Goal: Information Seeking & Learning: Learn about a topic

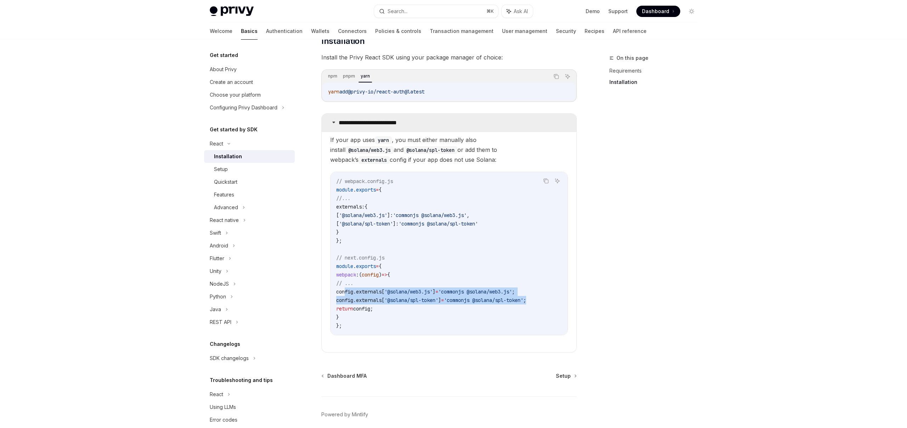
scroll to position [108, 0]
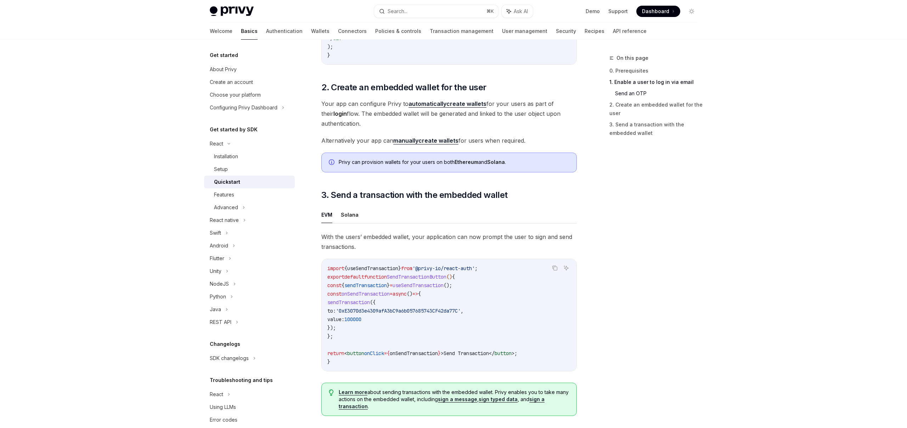
scroll to position [476, 0]
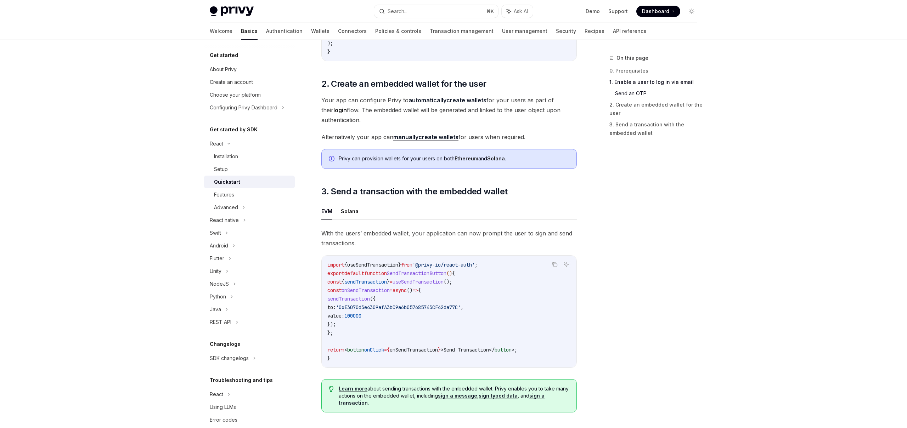
click at [378, 291] on span "onSendTransaction" at bounding box center [365, 290] width 48 height 6
click at [361, 319] on span "100000" at bounding box center [352, 316] width 17 height 6
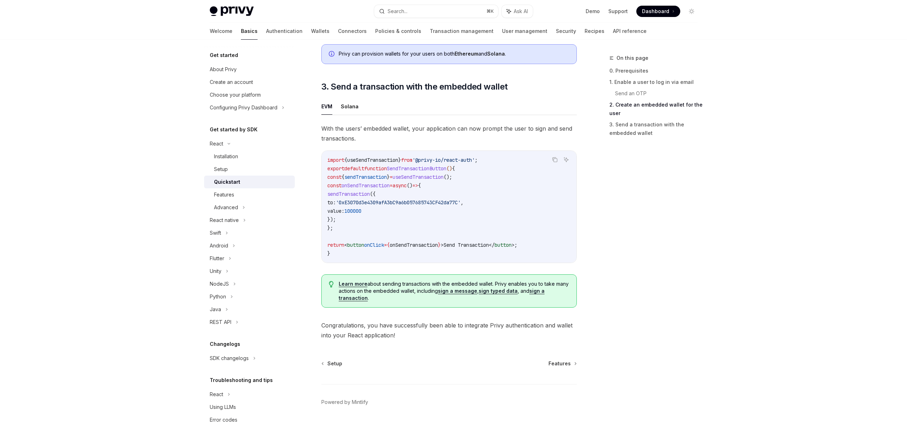
scroll to position [582, 0]
click at [345, 108] on button "Solana" at bounding box center [350, 105] width 18 height 17
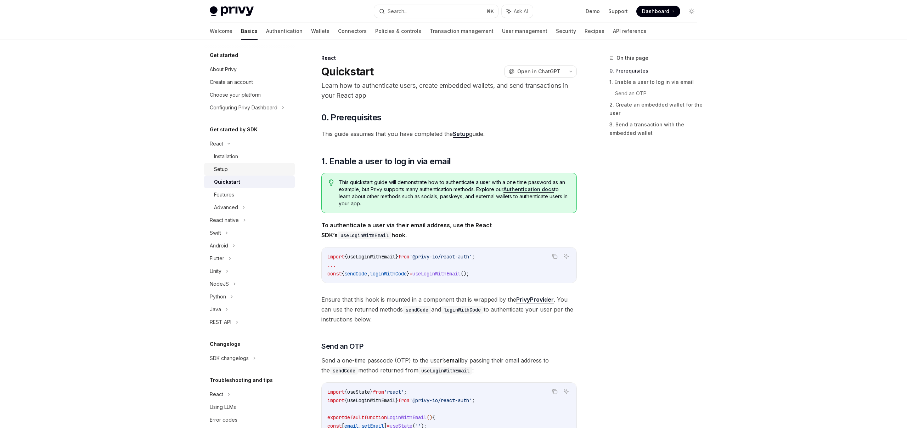
click at [228, 168] on div "Setup" at bounding box center [252, 169] width 76 height 8
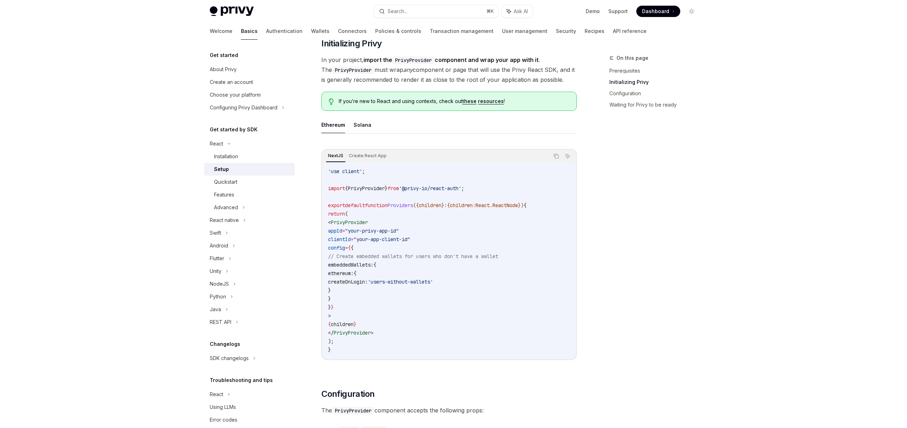
scroll to position [136, 0]
click at [367, 129] on button "Solana" at bounding box center [362, 127] width 18 height 17
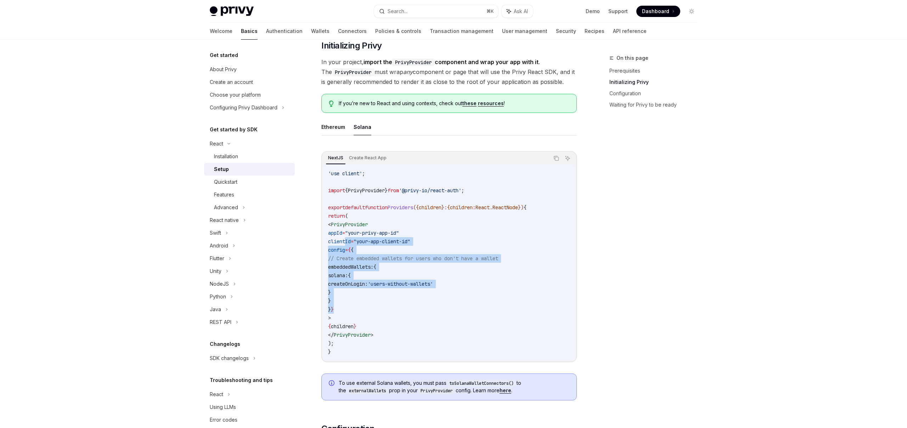
drag, startPoint x: 345, startPoint y: 240, endPoint x: 443, endPoint y: 305, distance: 117.3
click at [443, 305] on code "'use client' ; import { PrivyProvider } from '@privy-io/react-auth' ; export de…" at bounding box center [449, 262] width 242 height 187
copy code "clientId = "your-app-client-id" config = { { // Create embedded wallets for use…"
click at [368, 287] on span "createOnLogin:" at bounding box center [348, 284] width 40 height 6
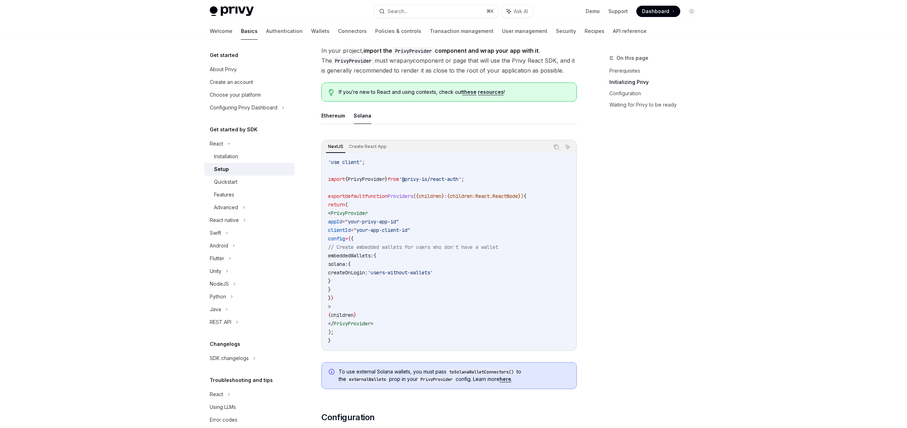
scroll to position [151, 0]
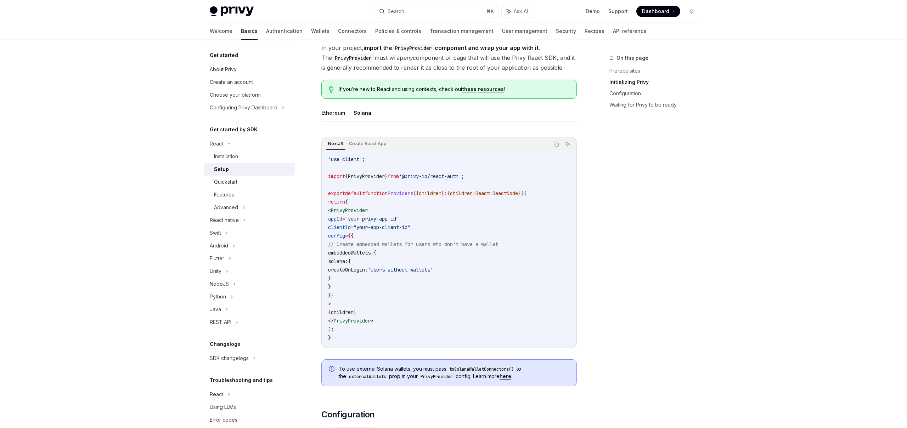
click at [353, 313] on span "children" at bounding box center [342, 312] width 23 height 6
click at [370, 324] on span "PrivyProvider" at bounding box center [352, 321] width 37 height 6
click at [381, 282] on code "'use client' ; import { PrivyProvider } from '@privy-io/react-auth' ; export de…" at bounding box center [449, 248] width 242 height 187
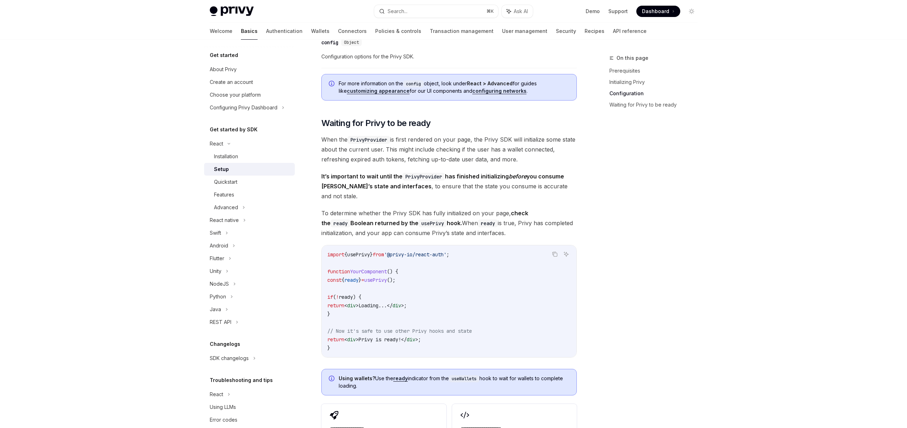
scroll to position [635, 0]
click at [370, 263] on code "import { usePrivy } from '@privy-io/react-auth' ; function YourComponent () { c…" at bounding box center [448, 300] width 243 height 102
click at [391, 285] on code "import { usePrivy } from '@privy-io/react-auth' ; function YourComponent () { c…" at bounding box center [448, 300] width 243 height 102
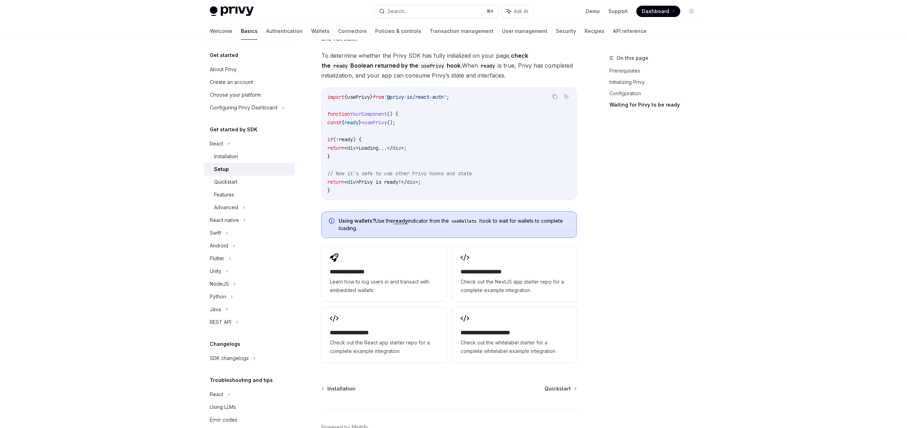
scroll to position [823, 0]
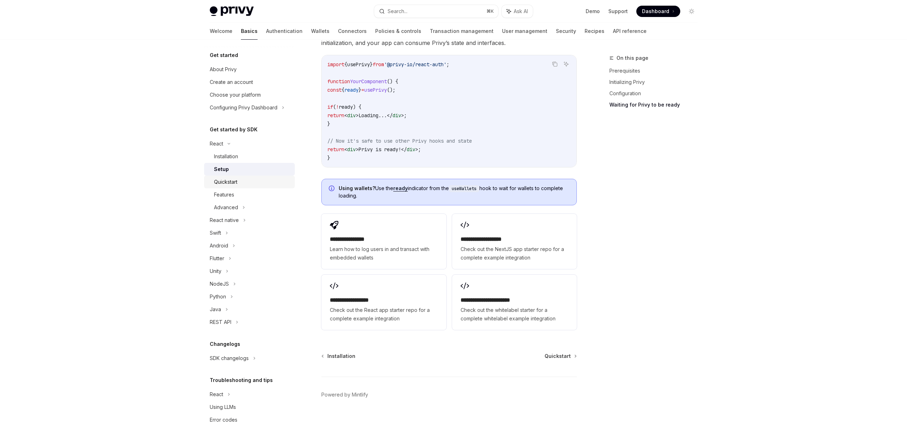
click at [234, 182] on div "Quickstart" at bounding box center [225, 182] width 23 height 8
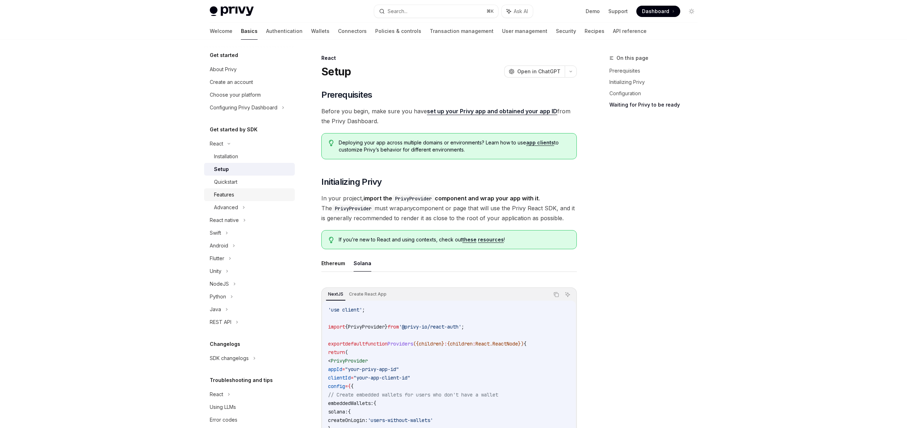
click at [243, 195] on div "Features" at bounding box center [252, 195] width 76 height 8
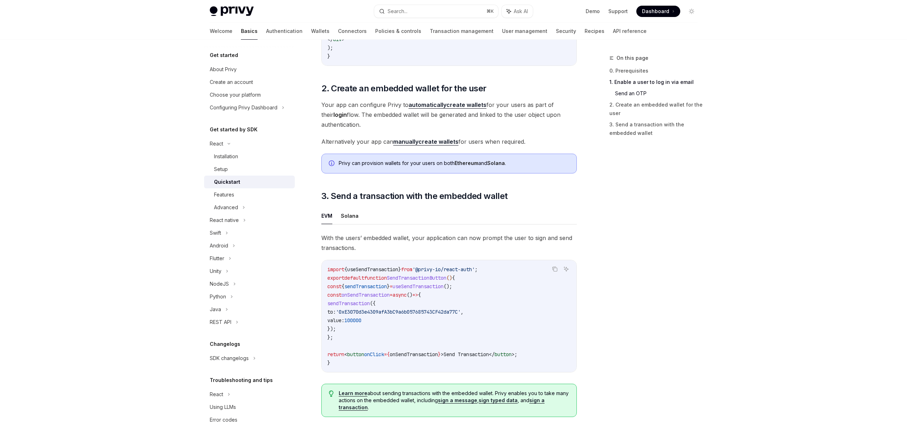
scroll to position [472, 0]
click at [356, 303] on span "sendTransaction" at bounding box center [348, 303] width 42 height 6
click at [359, 314] on span "'0xE3070d3e4309afA3bC9a6b057685743CF42da77C'" at bounding box center [398, 311] width 125 height 6
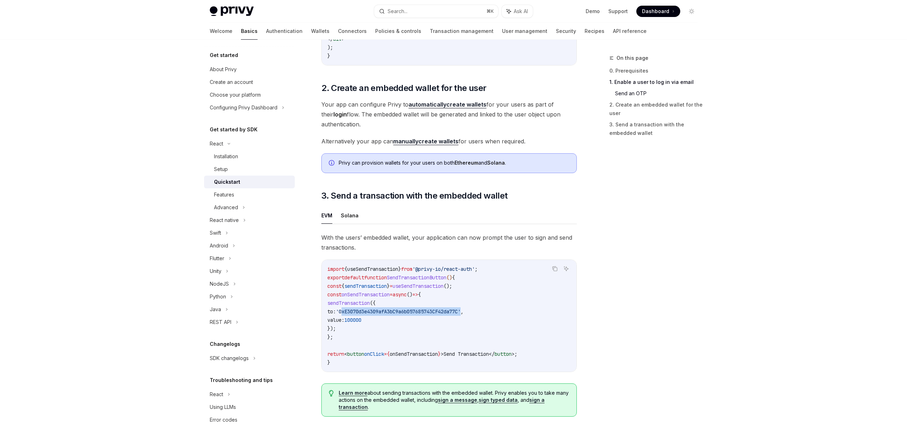
click at [361, 328] on code "import { useSendTransaction } from '@privy-io/react-auth' ; export default func…" at bounding box center [448, 316] width 243 height 102
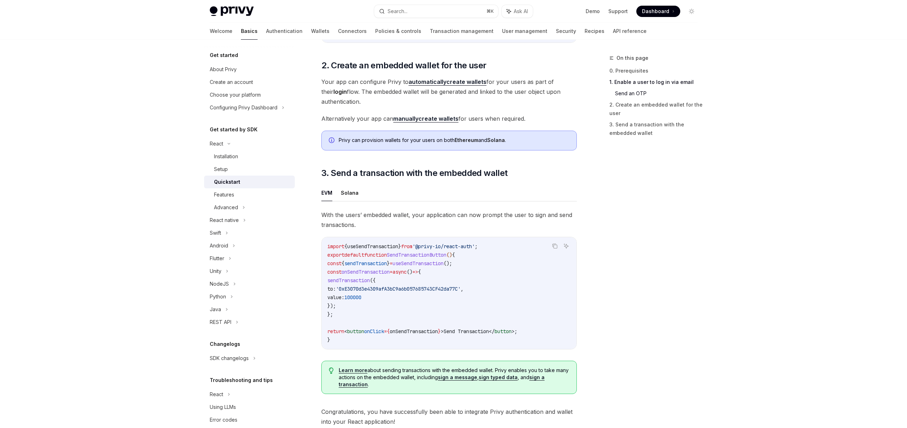
scroll to position [494, 0]
click at [348, 200] on button "Solana" at bounding box center [350, 193] width 18 height 17
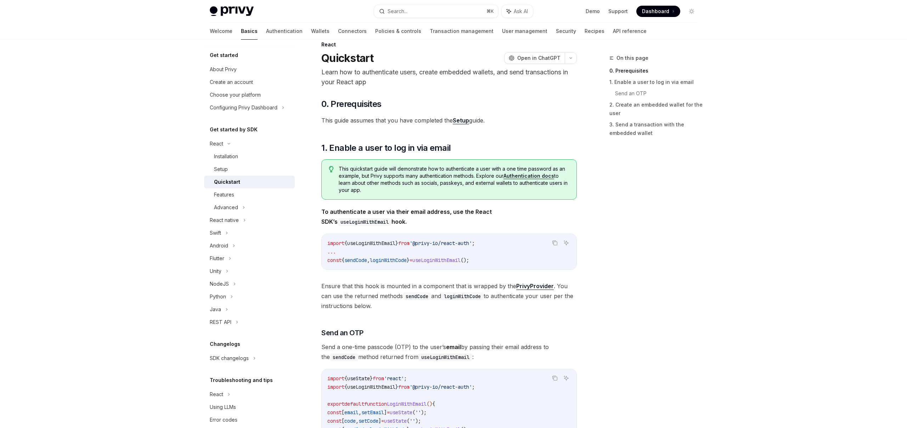
scroll to position [16, 0]
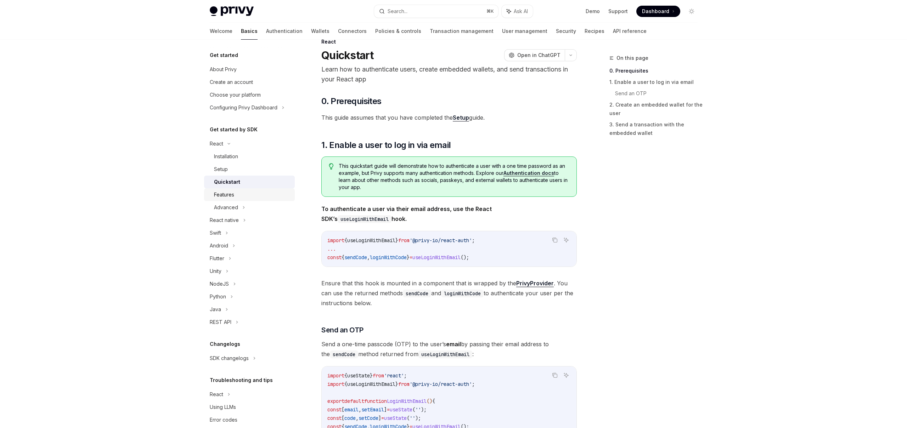
click at [219, 193] on div "Features" at bounding box center [224, 195] width 20 height 8
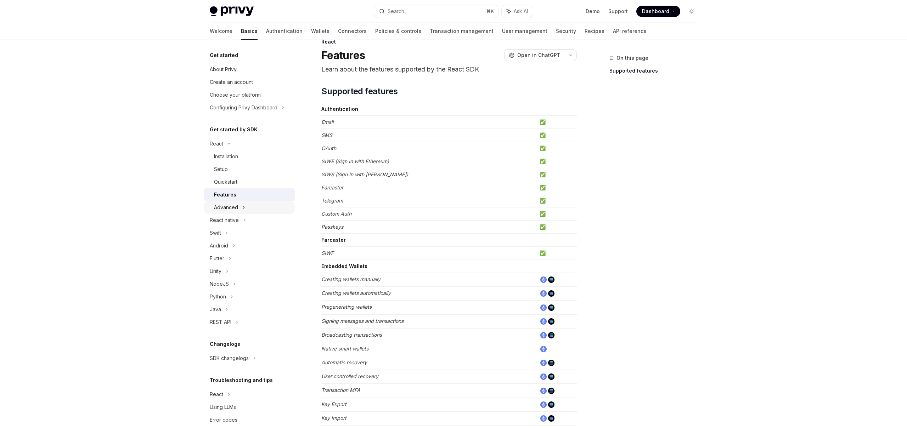
click at [231, 210] on div "Advanced" at bounding box center [226, 207] width 24 height 8
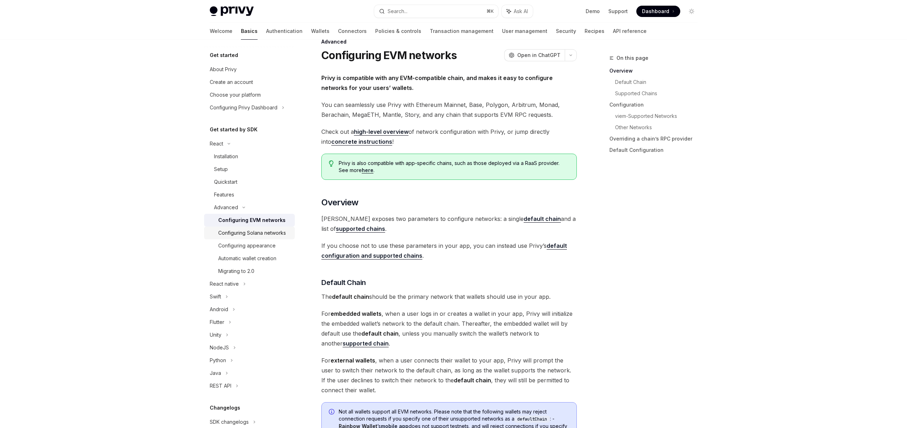
click at [255, 239] on link "Configuring Solana networks" at bounding box center [249, 233] width 91 height 13
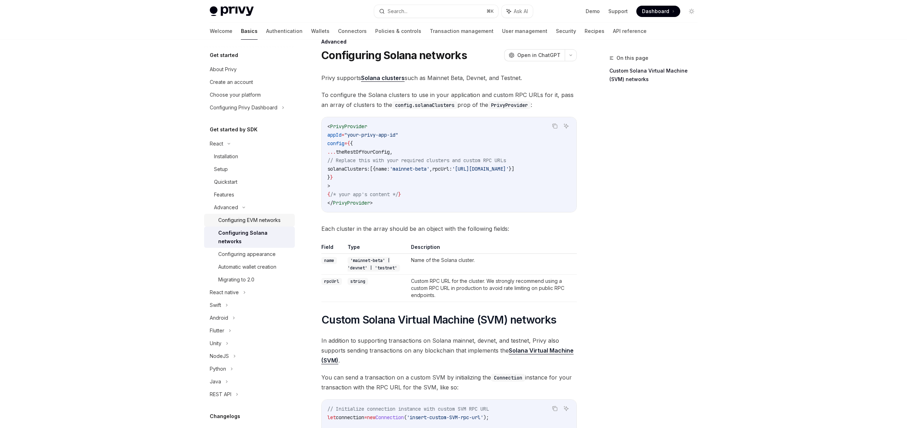
click at [264, 225] on link "Configuring EVM networks" at bounding box center [249, 220] width 91 height 13
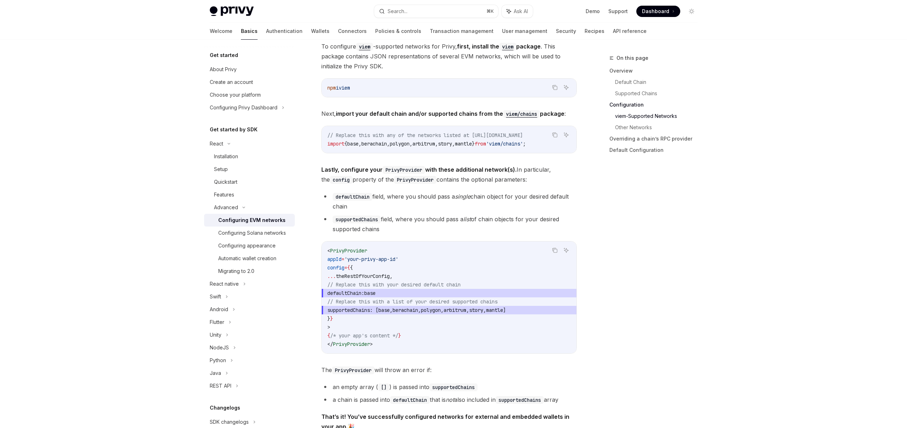
scroll to position [776, 0]
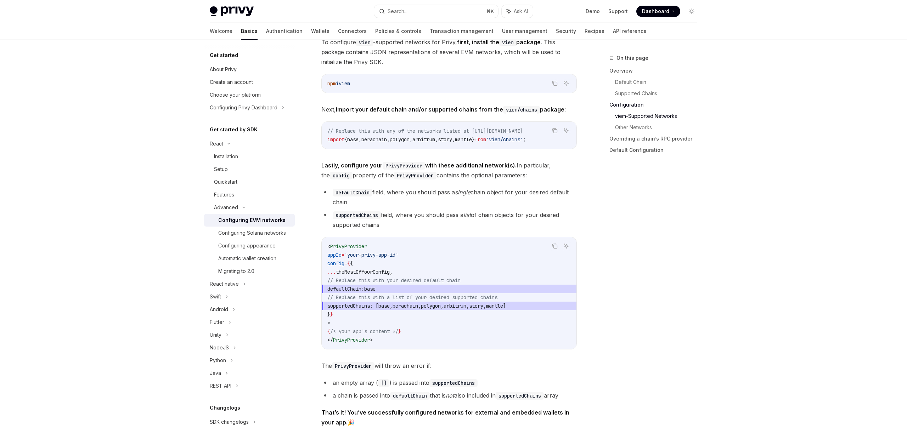
click at [363, 292] on span "defaultChain:" at bounding box center [345, 289] width 37 height 6
click at [380, 304] on span "supportedChains : [ base , berachain , polygon , arbitrum , story , mantle ]" at bounding box center [448, 306] width 243 height 8
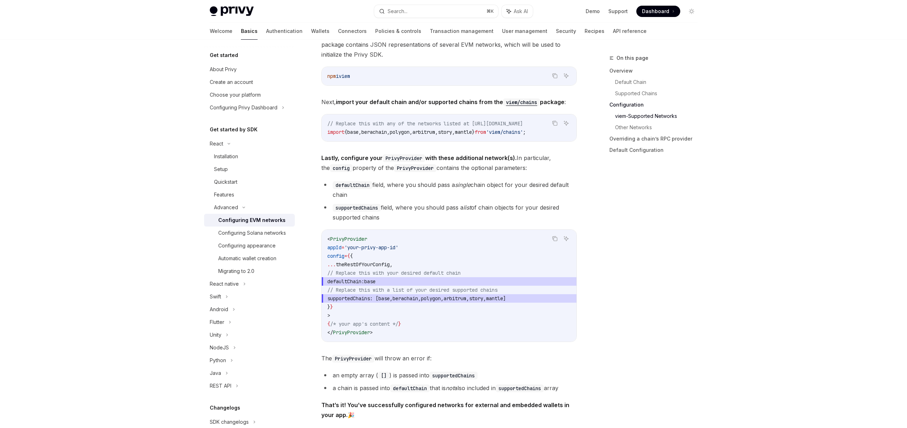
scroll to position [790, 0]
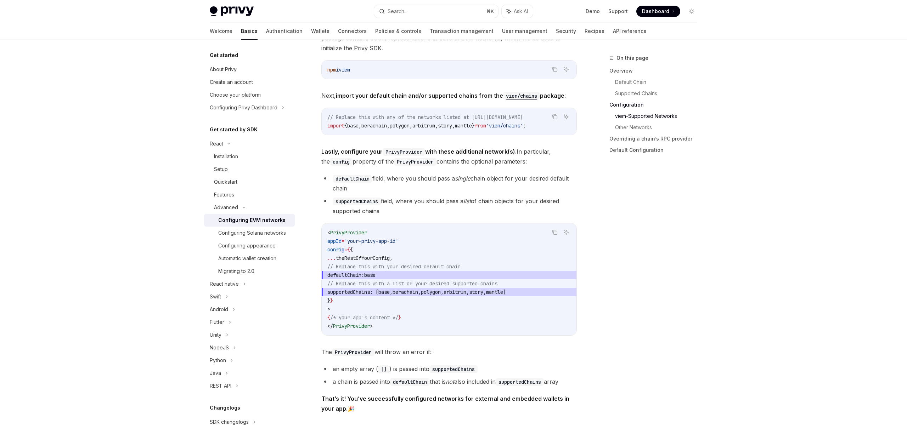
drag, startPoint x: 350, startPoint y: 277, endPoint x: 414, endPoint y: 279, distance: 64.5
click at [414, 279] on span "defaultChain: base" at bounding box center [448, 275] width 243 height 8
drag, startPoint x: 352, startPoint y: 279, endPoint x: 411, endPoint y: 276, distance: 59.2
click at [411, 276] on span "defaultChain: base" at bounding box center [448, 275] width 243 height 8
copy span "defaultChain: base"
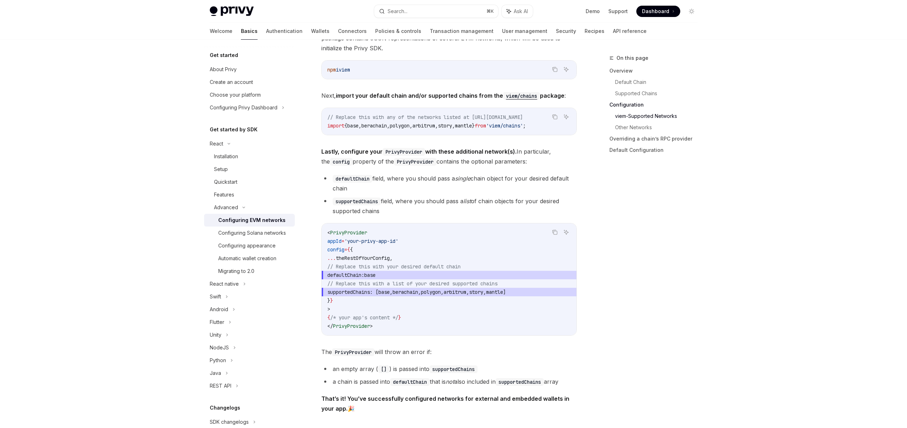
click at [368, 287] on span "// Replace this with a list of your desired supported chains" at bounding box center [412, 283] width 170 height 6
click at [371, 260] on span "theRestOfYourConfig" at bounding box center [363, 258] width 54 height 6
drag, startPoint x: 350, startPoint y: 278, endPoint x: 422, endPoint y: 275, distance: 73.0
click at [422, 275] on span "defaultChain: base" at bounding box center [448, 275] width 243 height 8
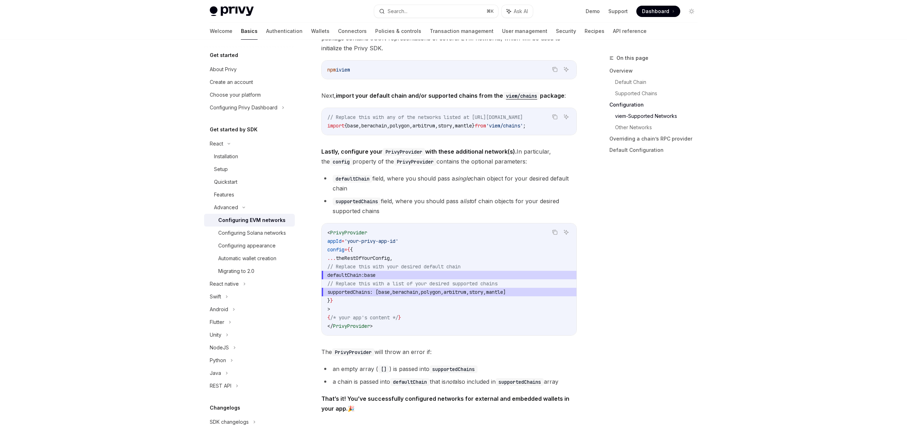
drag, startPoint x: 353, startPoint y: 279, endPoint x: 410, endPoint y: 279, distance: 56.7
click at [410, 279] on span "defaultChain: base" at bounding box center [448, 275] width 243 height 8
drag, startPoint x: 350, startPoint y: 279, endPoint x: 413, endPoint y: 277, distance: 63.4
click at [413, 277] on span "defaultChain: base" at bounding box center [448, 275] width 243 height 8
drag, startPoint x: 407, startPoint y: 277, endPoint x: 347, endPoint y: 276, distance: 60.2
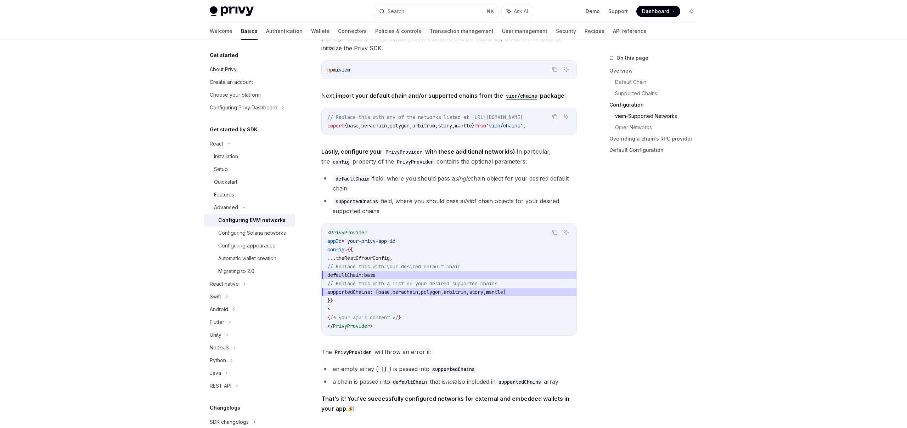
click at [347, 276] on span "defaultChain: base" at bounding box center [448, 275] width 243 height 8
copy span "defaultChain: base"
click at [384, 279] on span "defaultChain: base" at bounding box center [448, 275] width 243 height 8
click at [386, 302] on code "< PrivyProvider appId = 'your-privy-app-id' config = { { ... theRestOfYourConfi…" at bounding box center [448, 279] width 243 height 102
drag, startPoint x: 351, startPoint y: 296, endPoint x: 453, endPoint y: 288, distance: 102.3
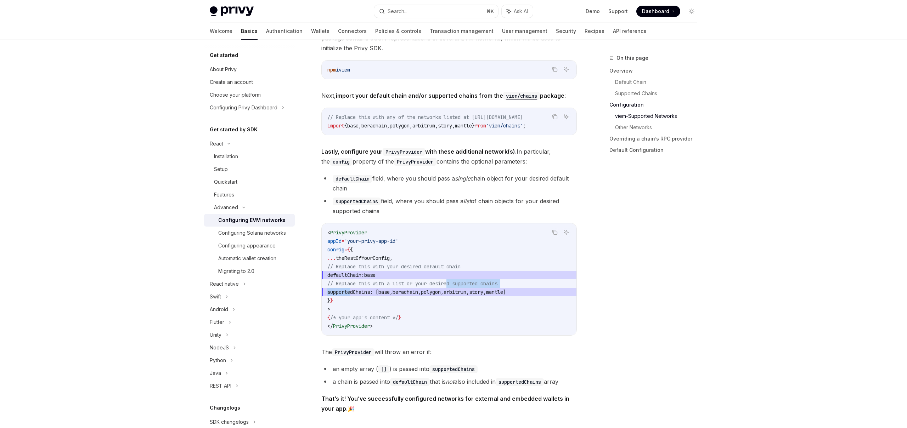
click at [453, 288] on code "< PrivyProvider appId = 'your-privy-app-id' config = { { ... theRestOfYourConfi…" at bounding box center [448, 279] width 243 height 102
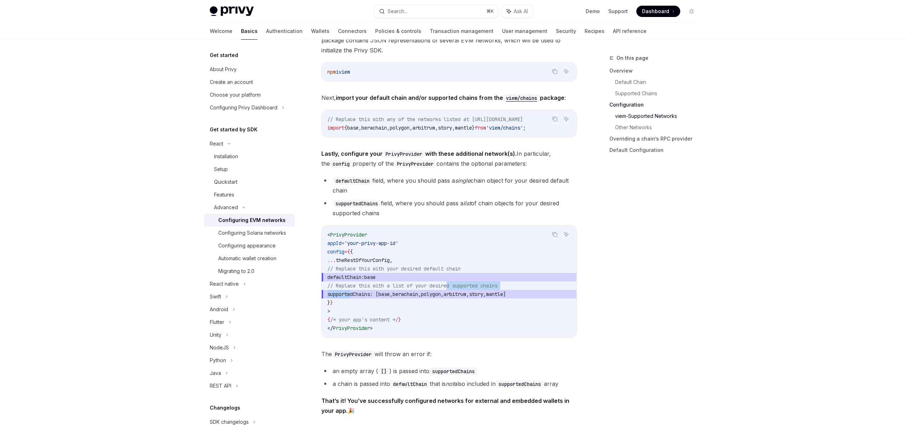
scroll to position [793, 0]
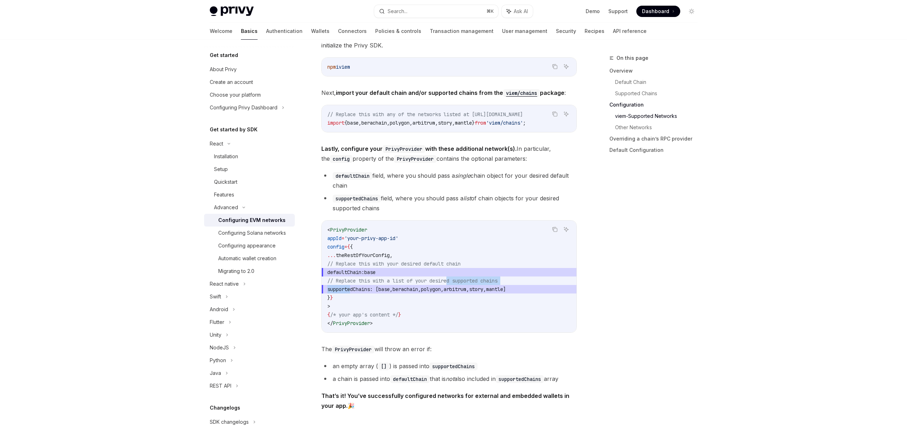
click at [425, 307] on code "< PrivyProvider appId = 'your-privy-app-id' config = { { ... theRestOfYourConfi…" at bounding box center [448, 277] width 243 height 102
drag, startPoint x: 350, startPoint y: 293, endPoint x: 562, endPoint y: 292, distance: 211.4
click at [562, 292] on span "supportedChains : [ base , berachain , polygon , arbitrum , story , mantle ]" at bounding box center [448, 289] width 243 height 8
copy span "supportedChains : [ base , berachain , polygon , arbitrum , story , mantle ]"
click at [419, 319] on code "< PrivyProvider appId = 'your-privy-app-id' config = { { ... theRestOfYourConfi…" at bounding box center [448, 277] width 243 height 102
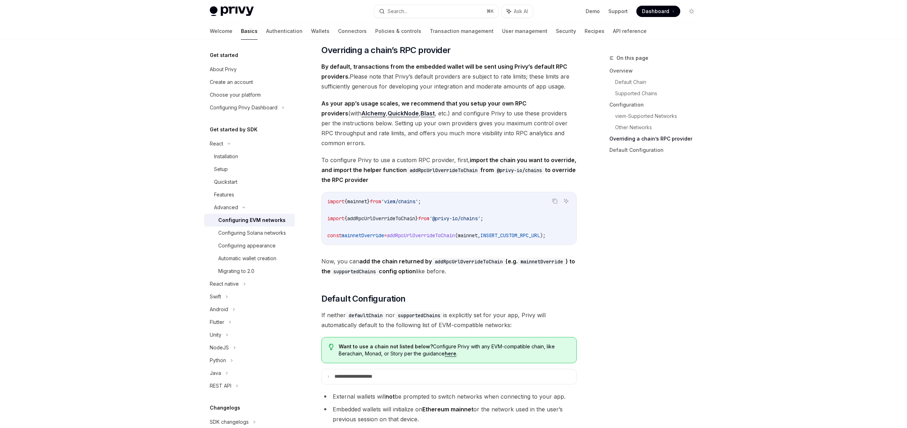
scroll to position [1495, 0]
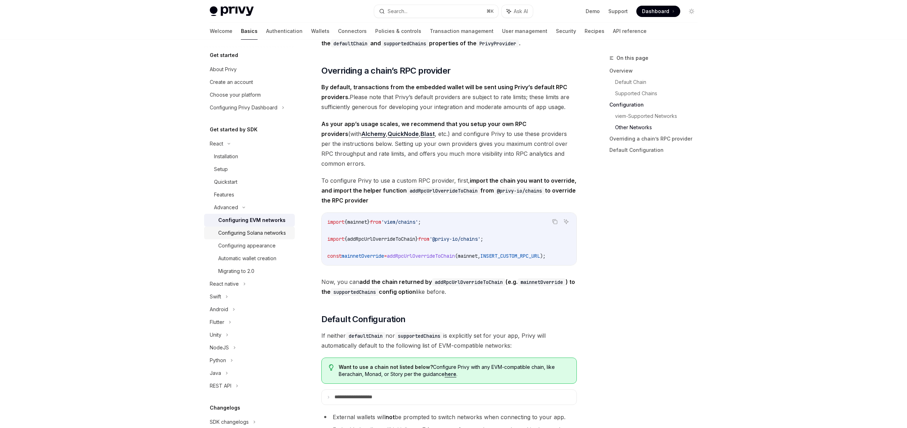
click at [271, 237] on link "Configuring Solana networks" at bounding box center [249, 233] width 91 height 13
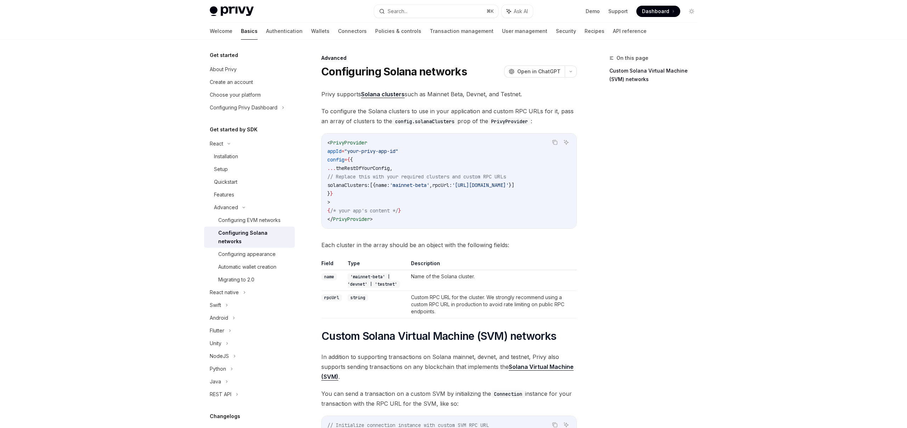
click at [364, 183] on span "solanaClusters:" at bounding box center [348, 185] width 42 height 6
click at [354, 187] on span "solanaClusters:" at bounding box center [348, 185] width 42 height 6
click at [355, 187] on span "solanaClusters:" at bounding box center [348, 185] width 42 height 6
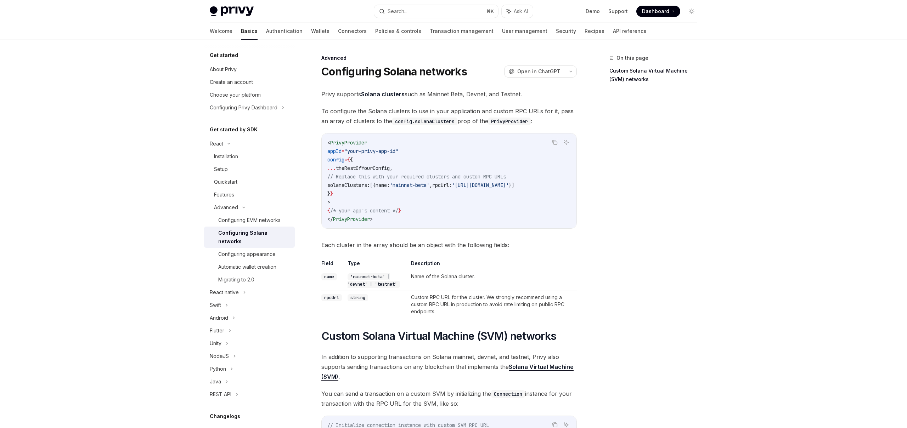
scroll to position [0, 39]
click at [560, 185] on code "< PrivyProvider appId = "your-privy-app-id" config = { { ... theRestOfYourConfi…" at bounding box center [448, 180] width 243 height 85
drag, startPoint x: 560, startPoint y: 185, endPoint x: 476, endPoint y: 192, distance: 84.2
click at [476, 192] on code "< PrivyProvider appId = "your-privy-app-id" config = { { ... theRestOfYourConfi…" at bounding box center [448, 180] width 243 height 85
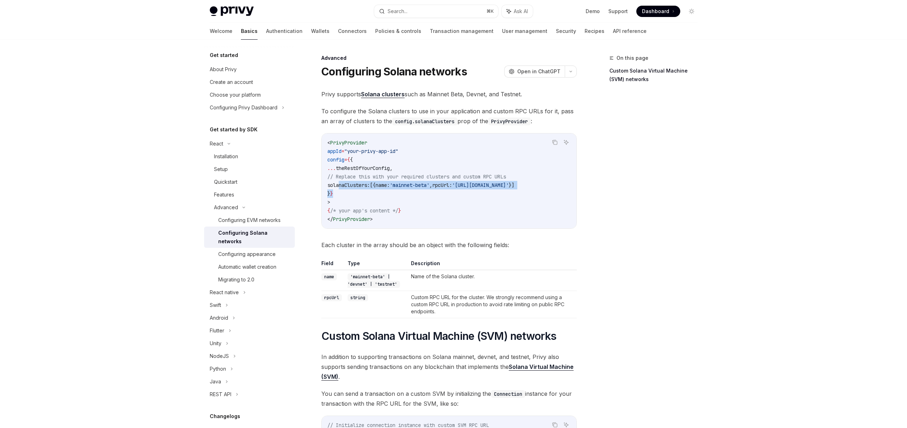
click at [338, 187] on span "solanaClusters:" at bounding box center [348, 185] width 42 height 6
copy code "solanaClusters: [{ name: 'mainnet-beta' , rpcUrl: '[URL][DOMAIN_NAME]' }] } }"
click at [243, 250] on div "Configuring appearance" at bounding box center [246, 254] width 57 height 8
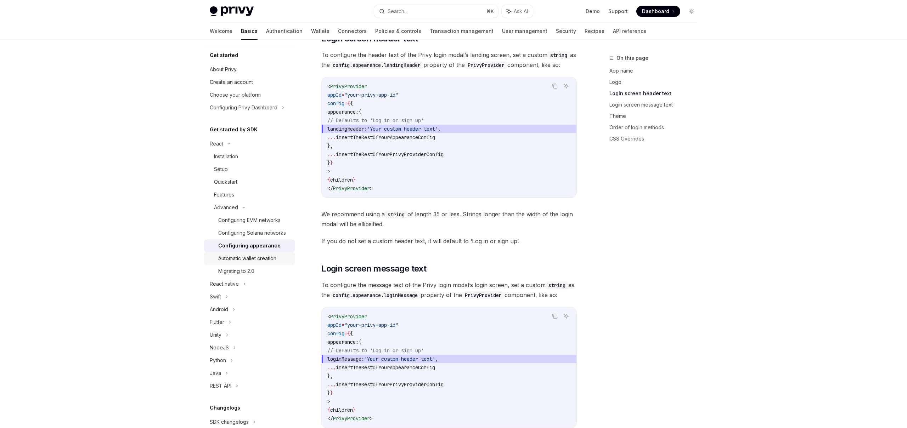
scroll to position [560, 0]
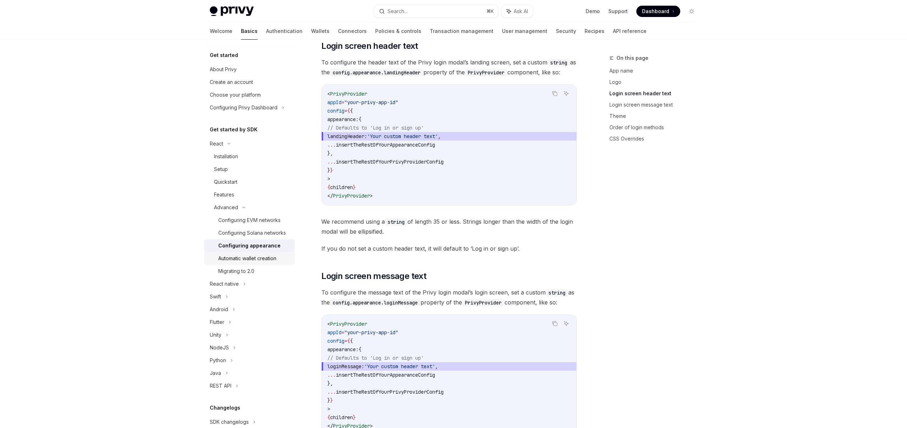
click at [260, 257] on div "Automatic wallet creation" at bounding box center [247, 258] width 58 height 8
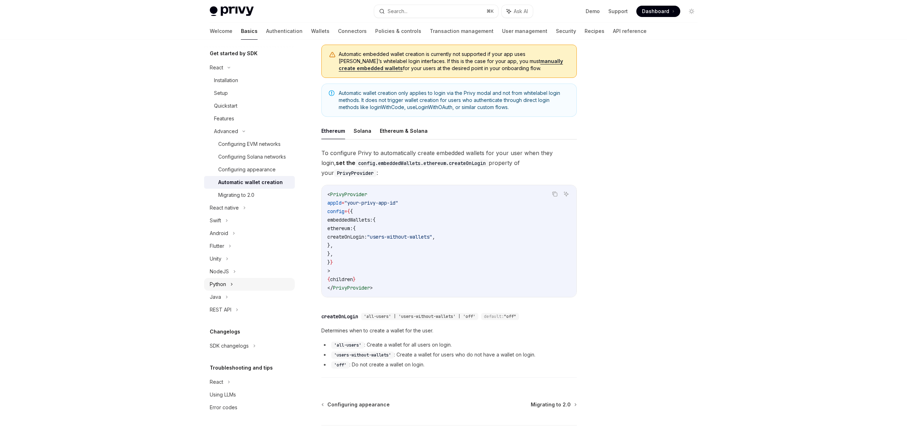
scroll to position [83, 0]
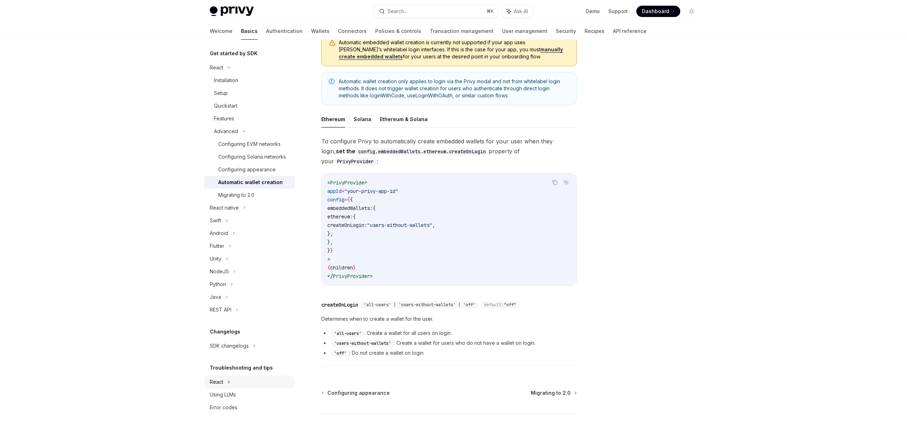
click at [219, 72] on div "React" at bounding box center [216, 67] width 13 height 8
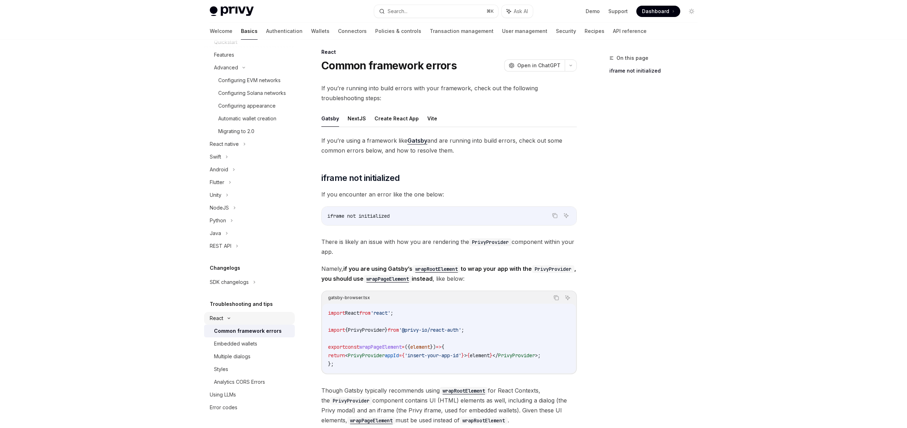
scroll to position [10, 0]
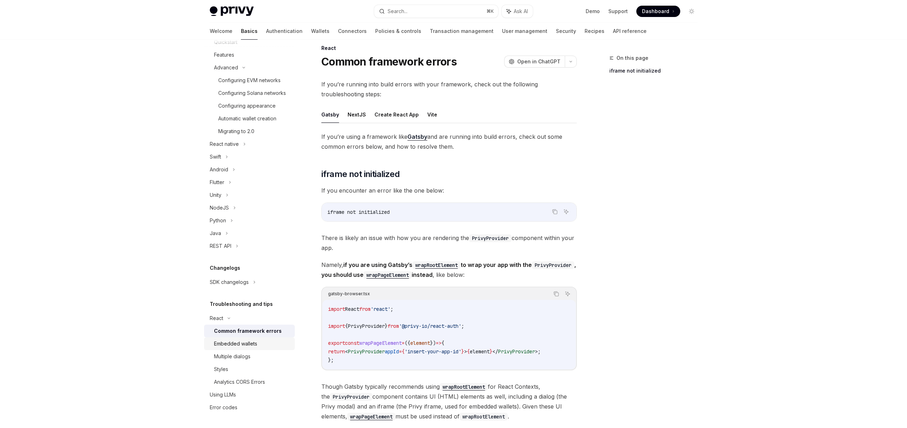
click at [232, 340] on div "Embedded wallets" at bounding box center [235, 344] width 43 height 8
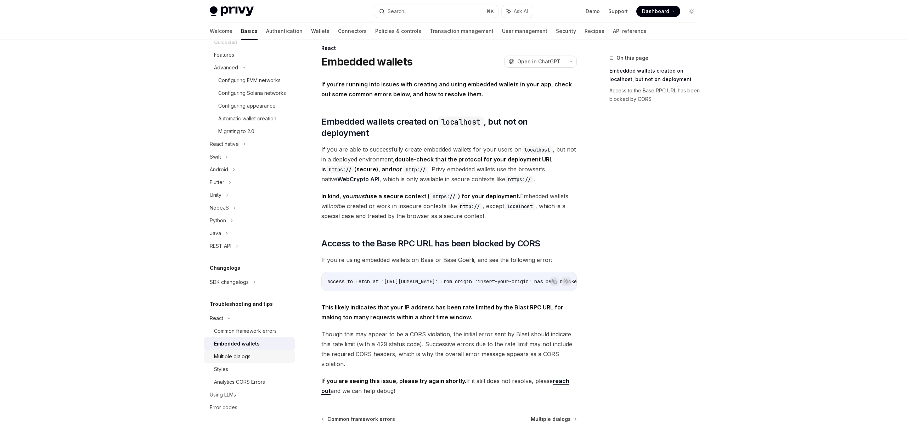
click at [235, 354] on div "Multiple dialogs" at bounding box center [232, 356] width 36 height 8
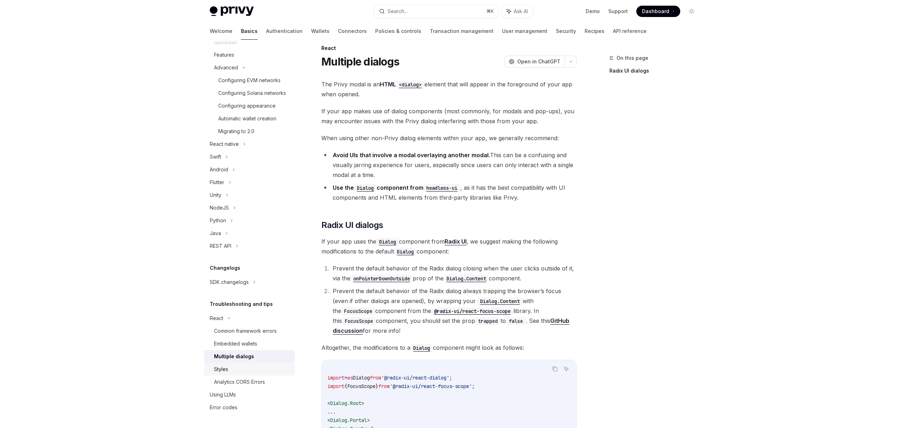
click at [231, 371] on div "Styles" at bounding box center [252, 369] width 76 height 8
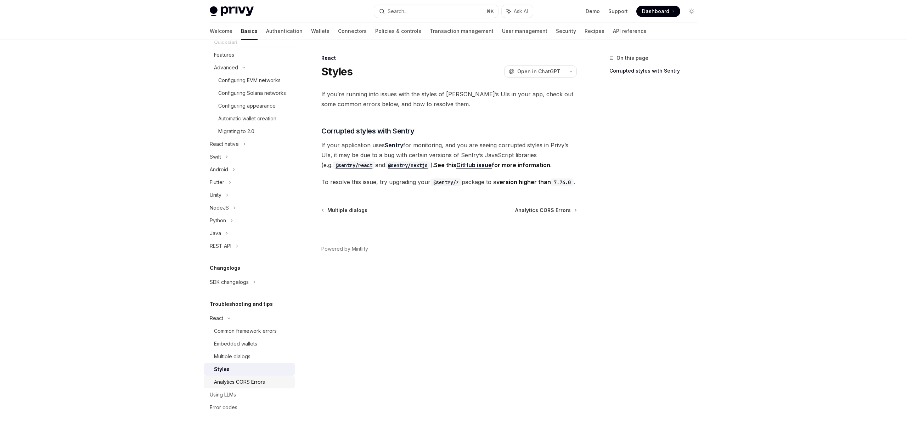
click at [239, 384] on div "Analytics CORS Errors" at bounding box center [239, 382] width 51 height 8
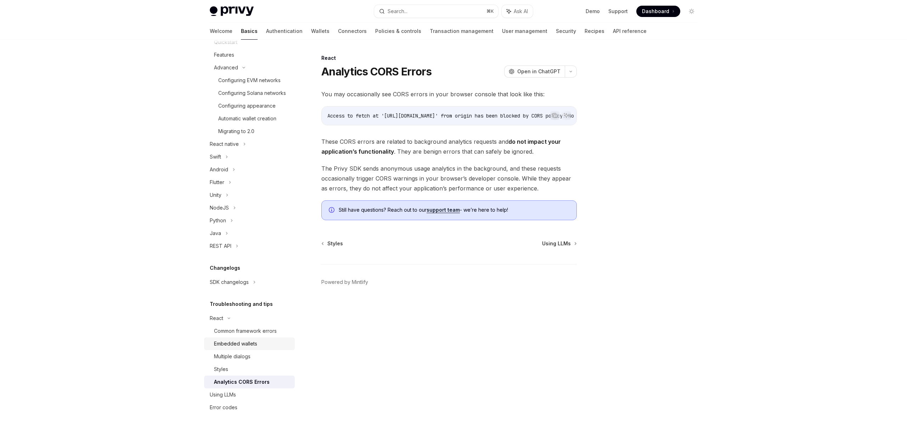
click at [239, 347] on div "Embedded wallets" at bounding box center [235, 344] width 43 height 8
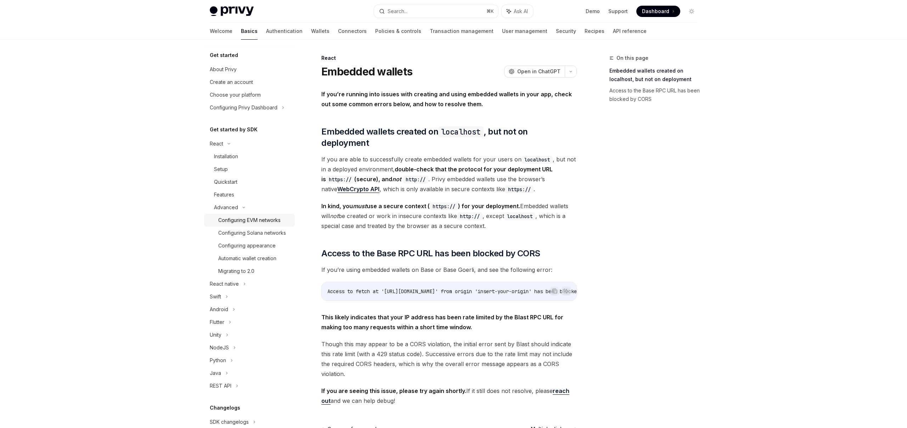
click at [256, 223] on div "Configuring EVM networks" at bounding box center [249, 220] width 62 height 8
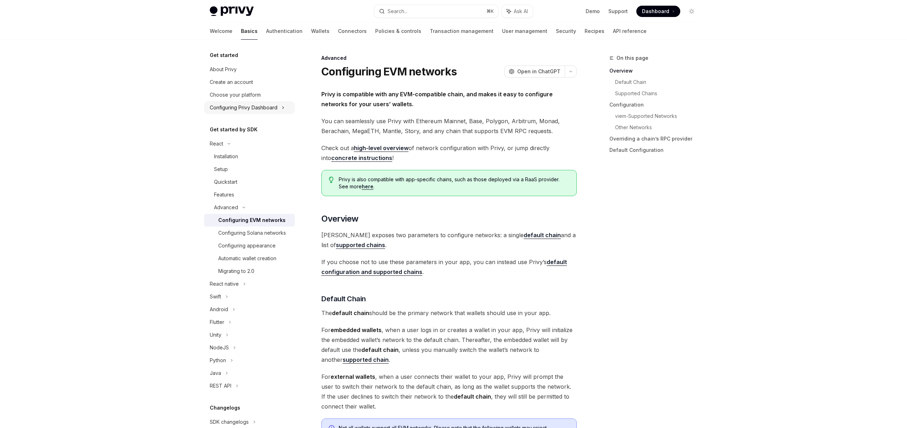
click at [257, 111] on div "Configuring Privy Dashboard" at bounding box center [244, 107] width 68 height 8
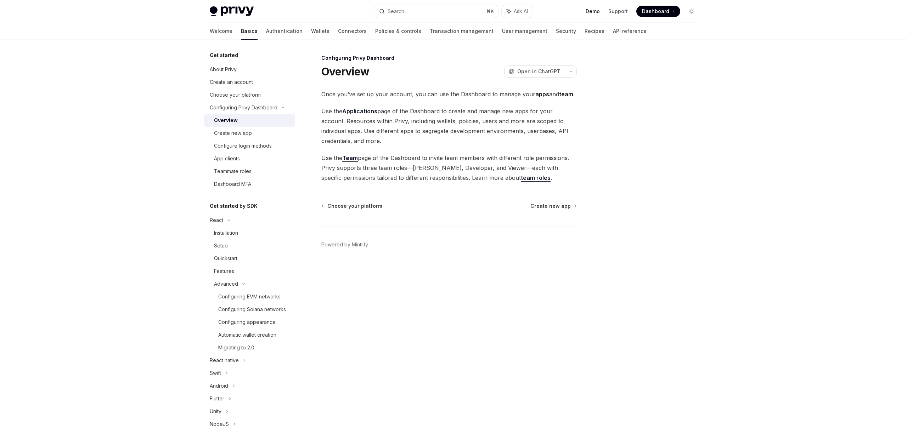
click at [600, 13] on link "Demo" at bounding box center [592, 11] width 14 height 7
click at [252, 136] on div "Create new app" at bounding box center [252, 133] width 76 height 8
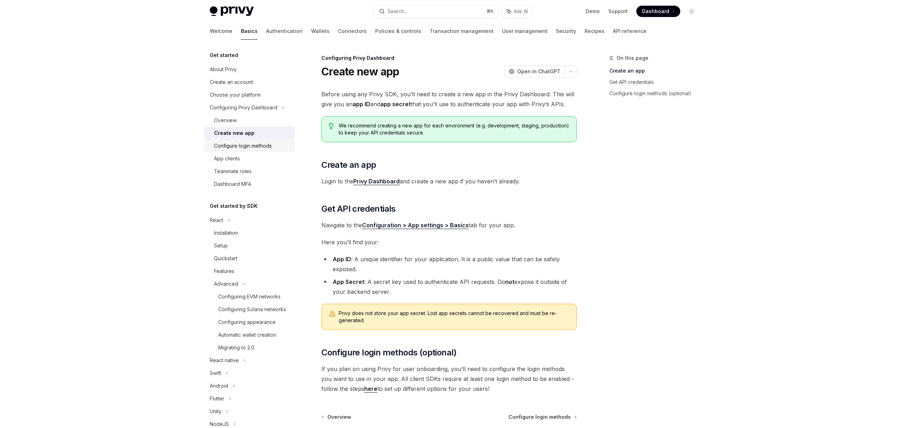
click at [251, 148] on div "Configure login methods" at bounding box center [243, 146] width 58 height 8
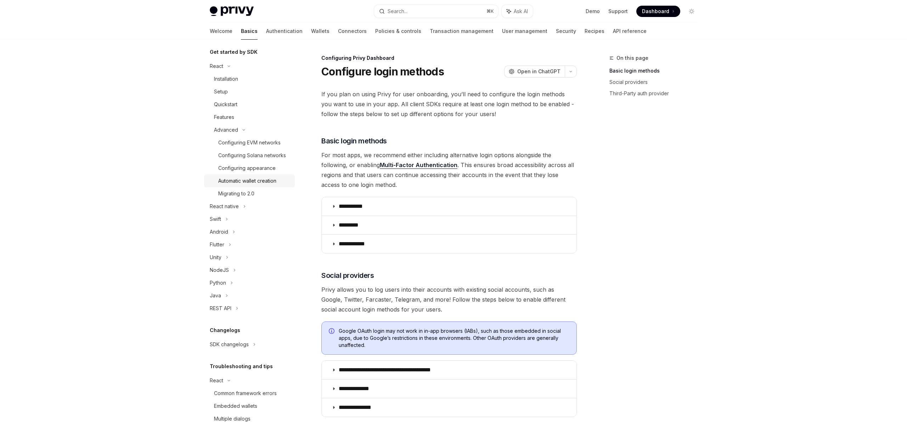
scroll to position [216, 0]
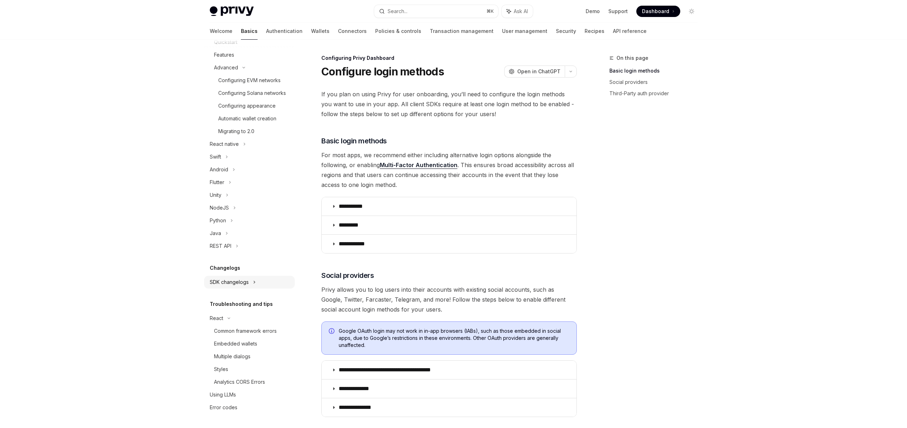
click at [223, 8] on div "SDK changelogs" at bounding box center [216, 4] width 13 height 8
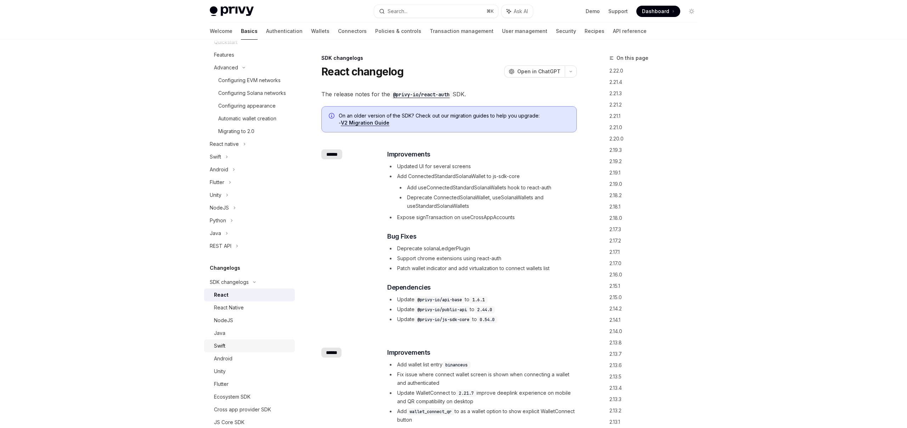
scroll to position [369, 0]
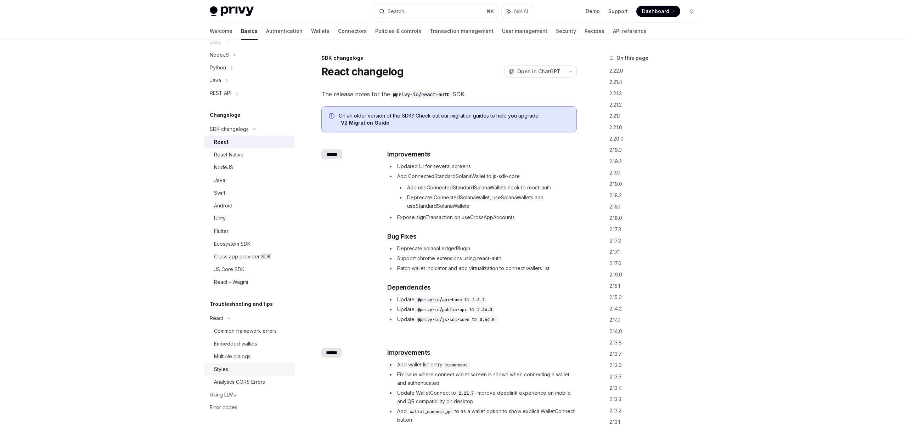
click at [237, 370] on div "Styles" at bounding box center [252, 369] width 76 height 8
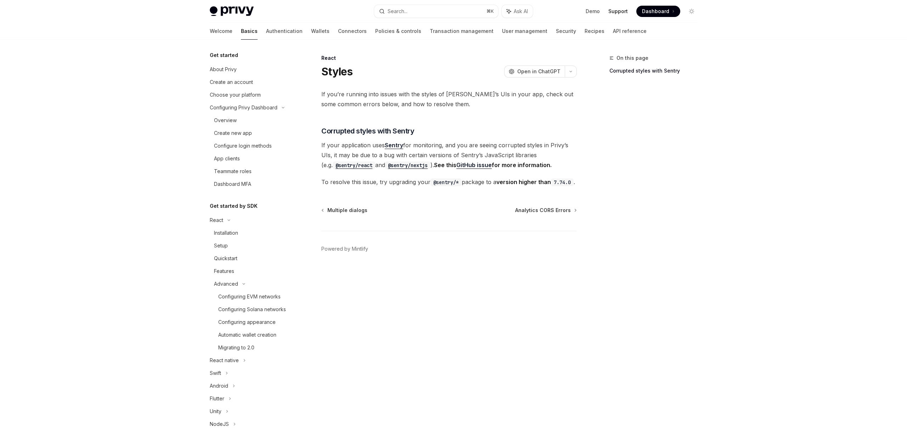
click at [616, 12] on link "Support" at bounding box center [617, 11] width 19 height 7
click at [266, 30] on link "Authentication" at bounding box center [284, 31] width 36 height 17
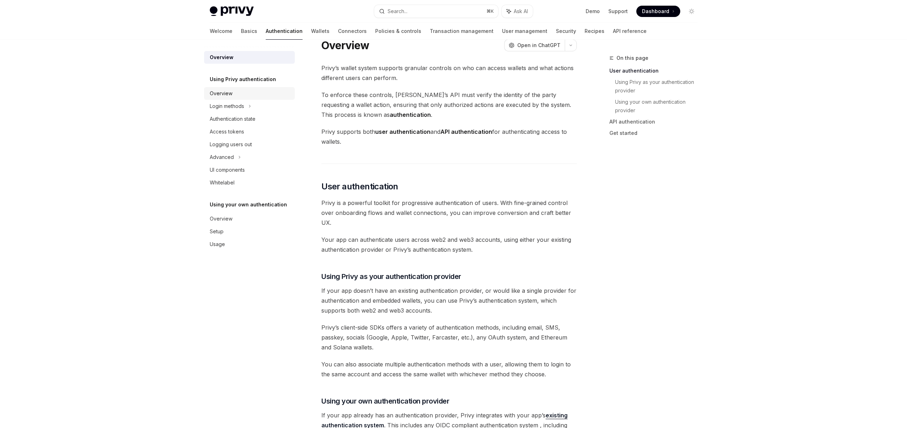
scroll to position [18, 0]
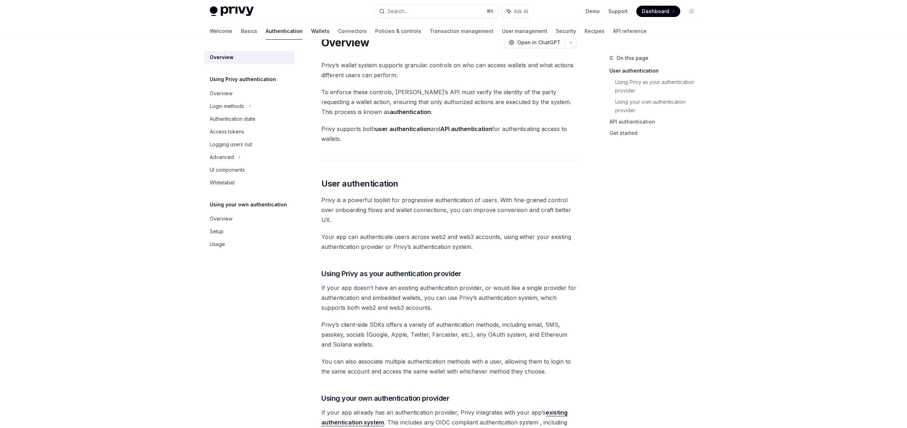
click at [311, 32] on link "Wallets" at bounding box center [320, 31] width 18 height 17
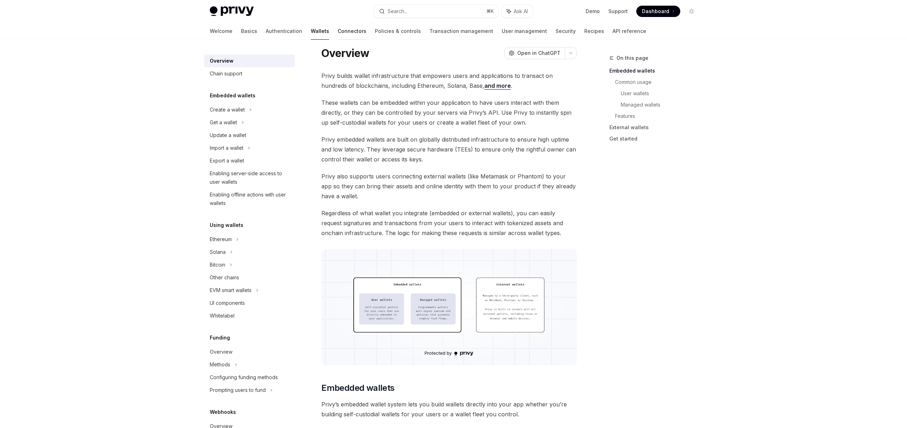
click at [337, 30] on link "Connectors" at bounding box center [351, 31] width 29 height 17
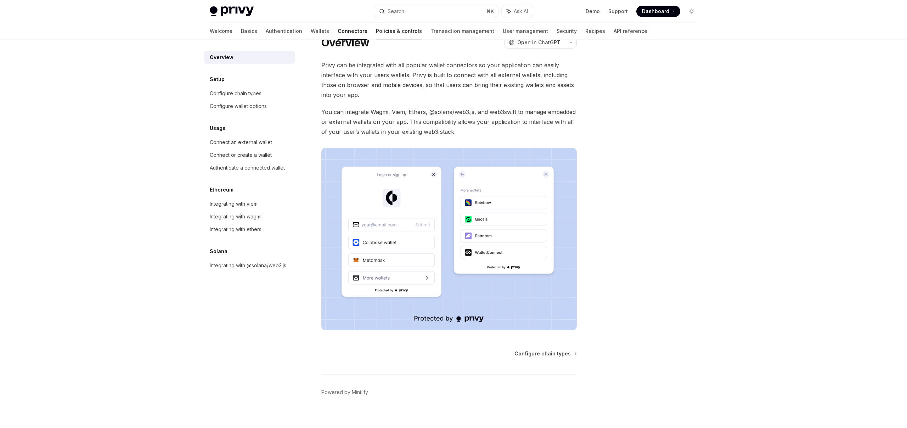
click at [376, 31] on link "Policies & controls" at bounding box center [399, 31] width 46 height 17
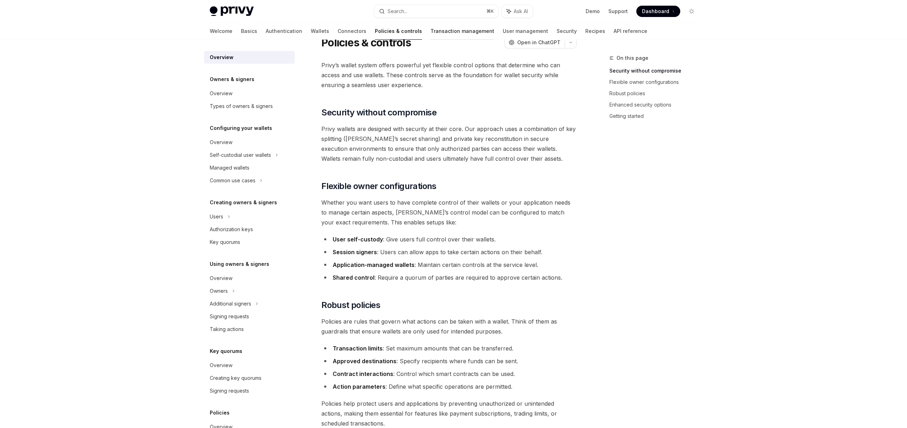
click at [430, 32] on link "Transaction management" at bounding box center [462, 31] width 64 height 17
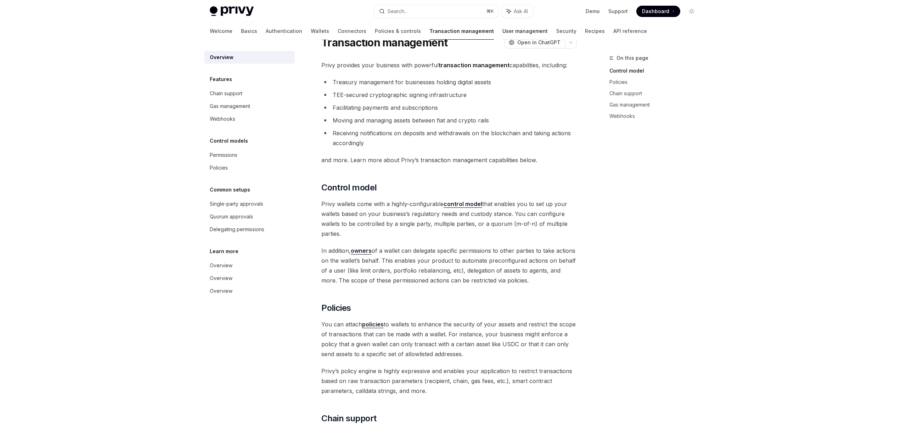
click at [502, 33] on link "User management" at bounding box center [524, 31] width 45 height 17
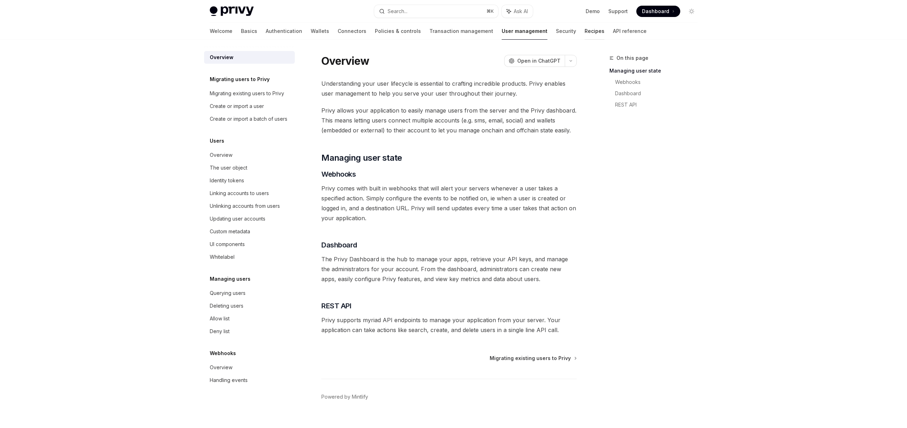
click at [584, 31] on link "Recipes" at bounding box center [594, 31] width 20 height 17
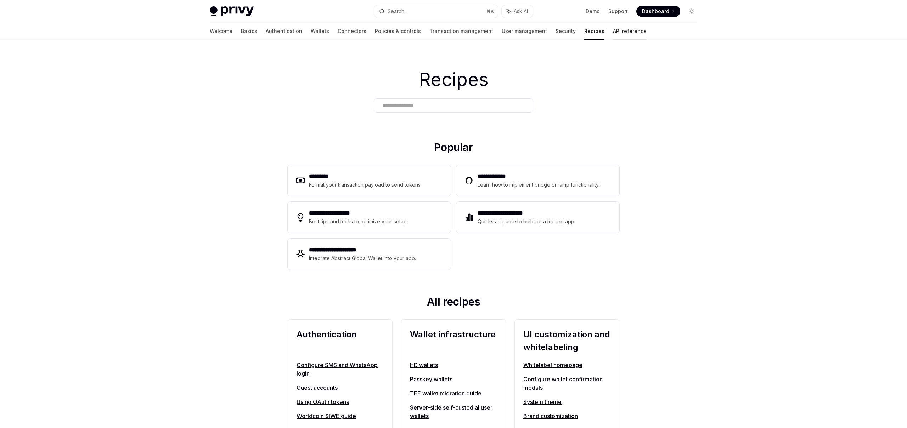
click at [613, 32] on link "API reference" at bounding box center [630, 31] width 34 height 17
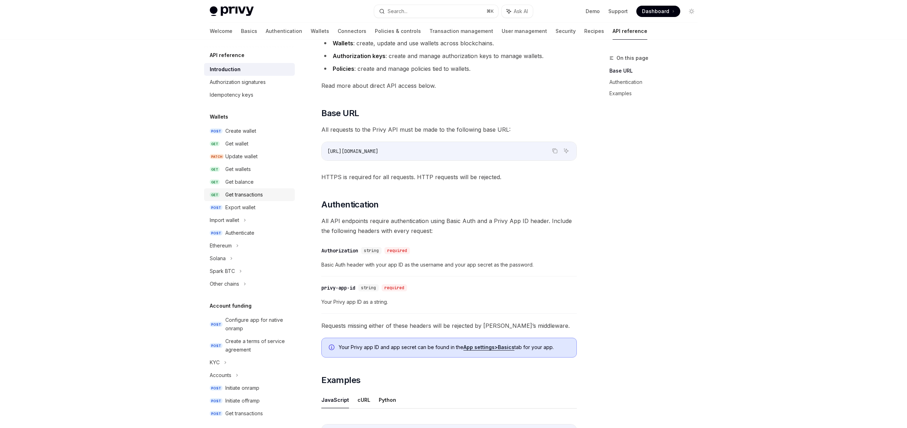
scroll to position [112, 0]
click at [245, 127] on div "Create wallet" at bounding box center [240, 131] width 31 height 8
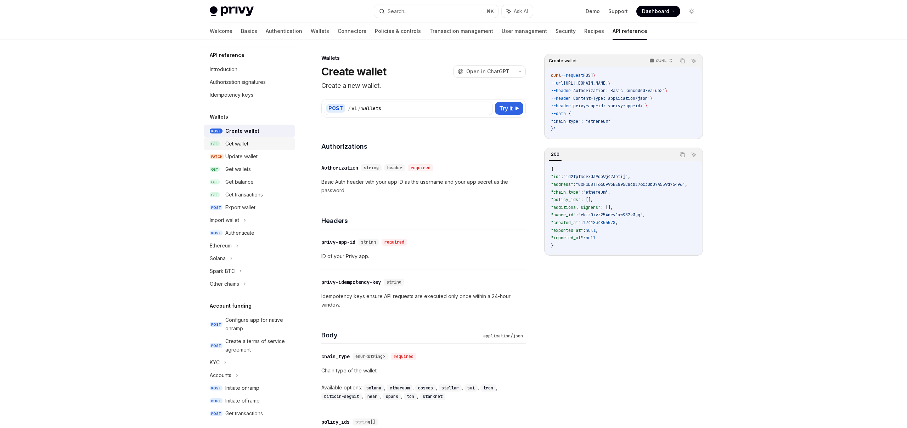
click at [246, 142] on div "Get wallet" at bounding box center [236, 144] width 23 height 8
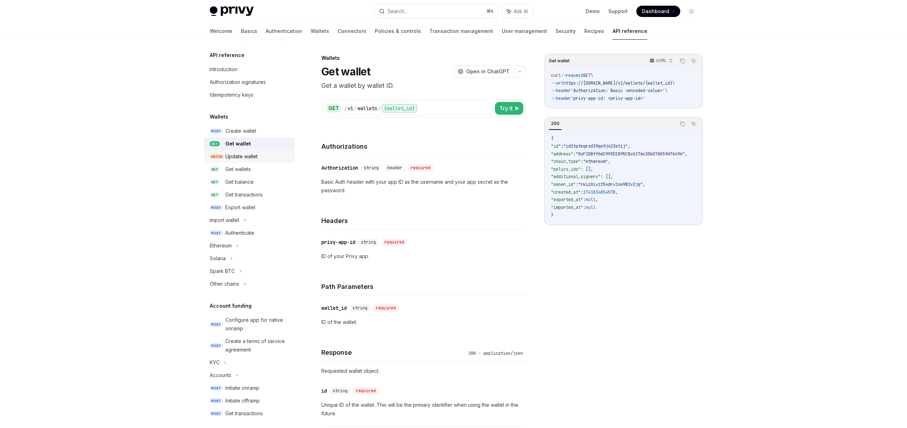
click at [245, 154] on div "Update wallet" at bounding box center [241, 156] width 32 height 8
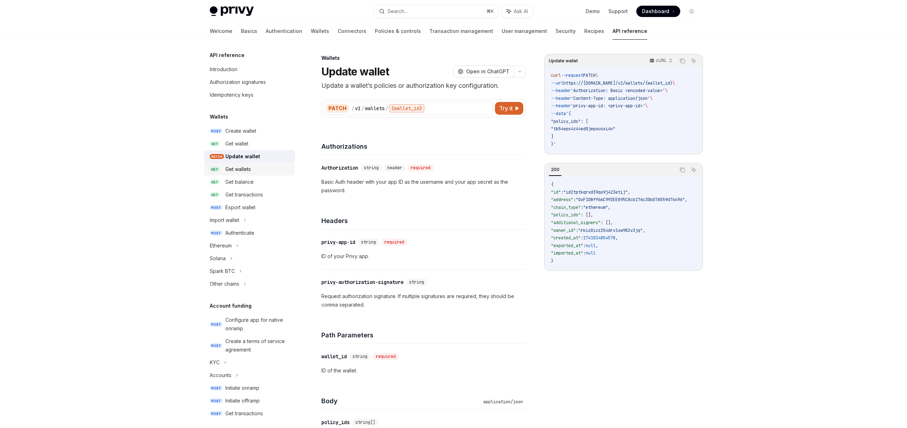
click at [249, 171] on div "Get wallets" at bounding box center [237, 169] width 25 height 8
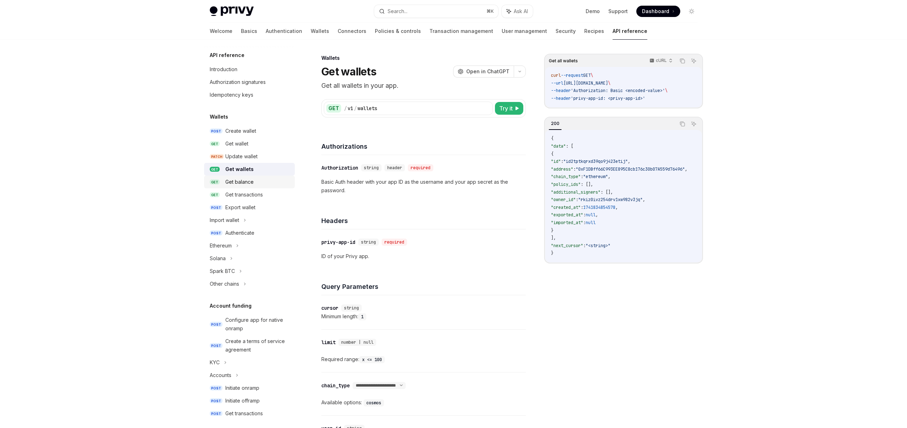
click at [252, 180] on div "Get balance" at bounding box center [239, 182] width 28 height 8
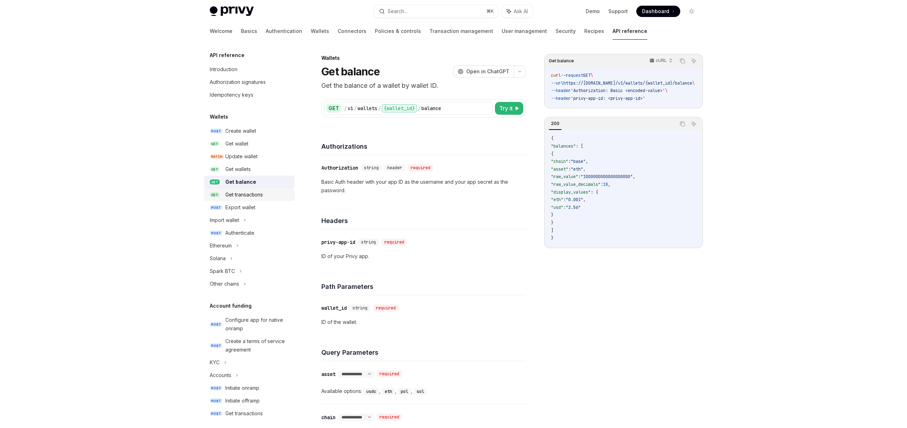
click at [259, 194] on div "Get transactions" at bounding box center [244, 195] width 38 height 8
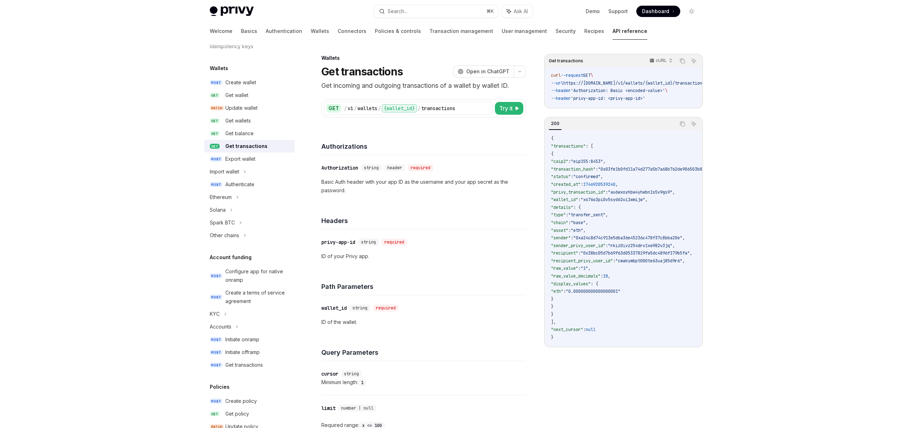
scroll to position [51, 0]
click at [241, 115] on div "Get wallets" at bounding box center [237, 118] width 25 height 8
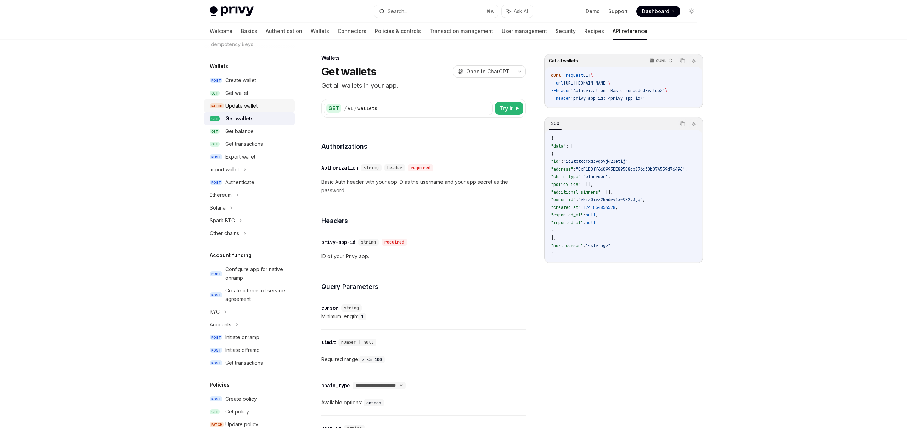
click at [243, 104] on div "Update wallet" at bounding box center [241, 106] width 32 height 8
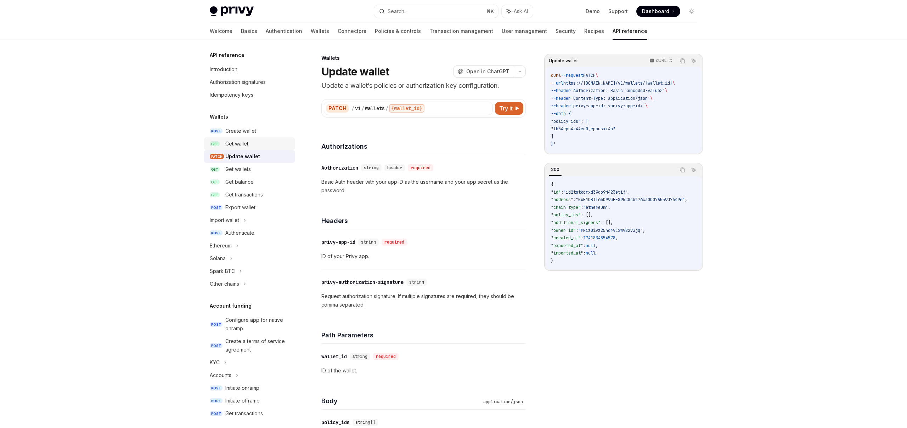
click at [243, 137] on link "GET Get wallet" at bounding box center [249, 143] width 91 height 13
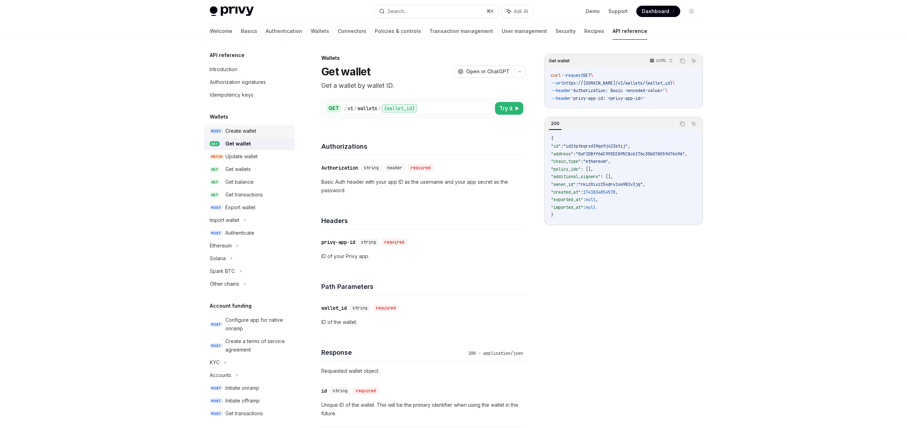
click at [248, 130] on div "Create wallet" at bounding box center [240, 131] width 31 height 8
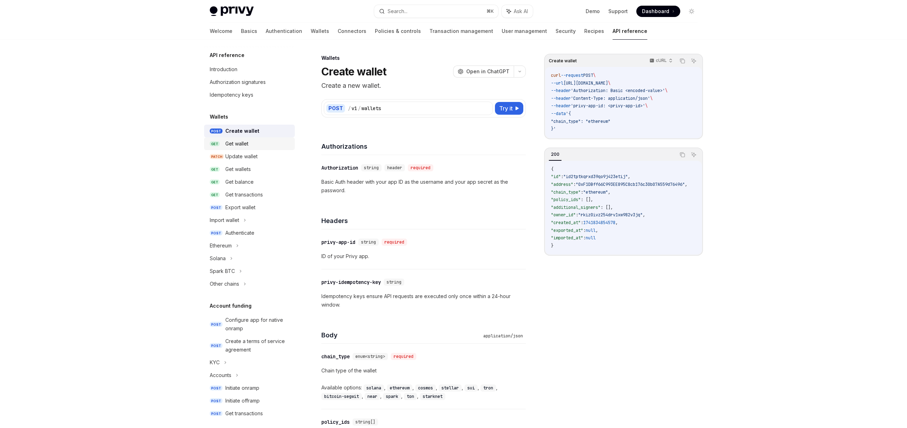
click at [243, 148] on link "GET Get wallet" at bounding box center [249, 143] width 91 height 13
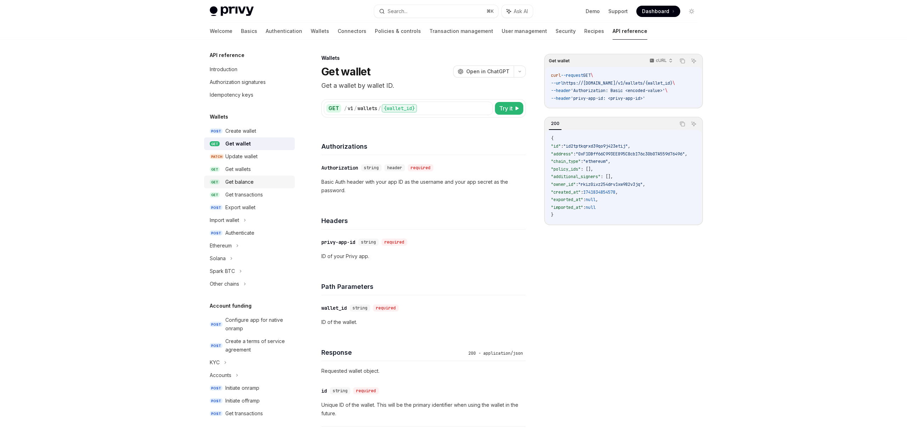
click at [253, 186] on div "Get balance" at bounding box center [239, 182] width 28 height 8
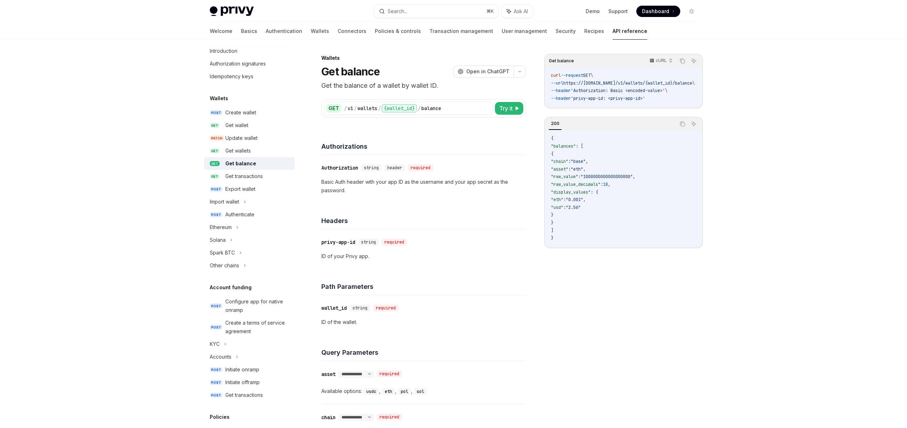
scroll to position [19, 0]
click at [253, 172] on div "Get transactions" at bounding box center [244, 176] width 38 height 8
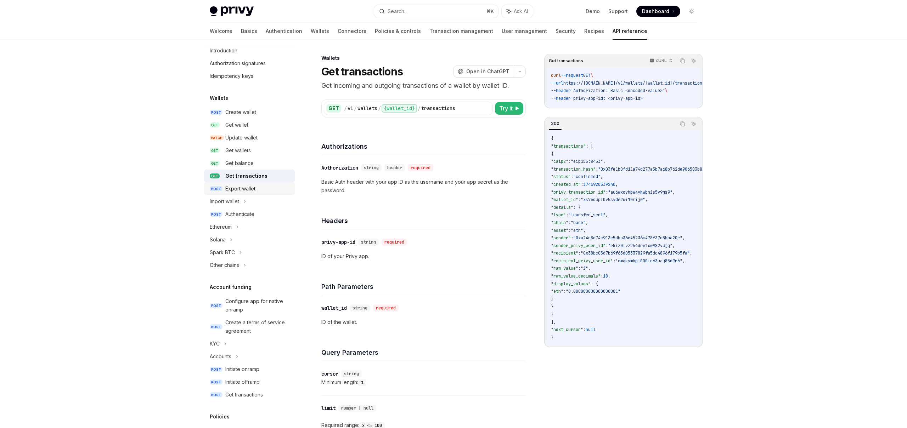
click at [258, 189] on div "Export wallet" at bounding box center [257, 189] width 65 height 8
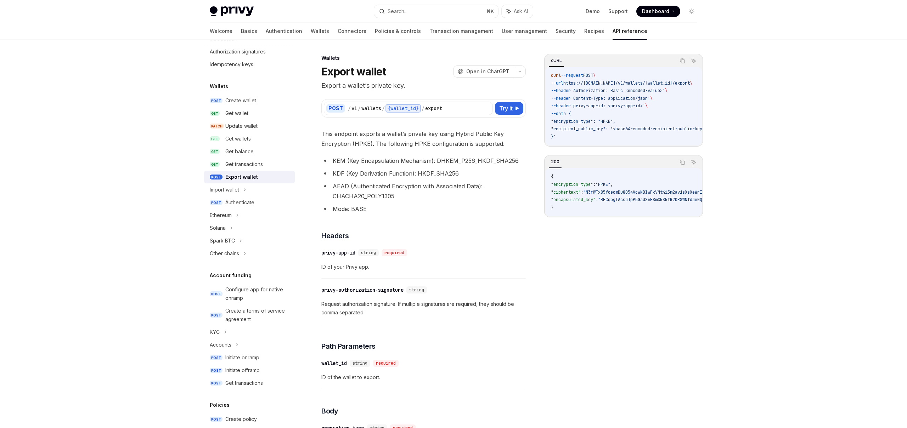
scroll to position [34, 0]
click at [260, 201] on div "Authenticate" at bounding box center [257, 199] width 65 height 8
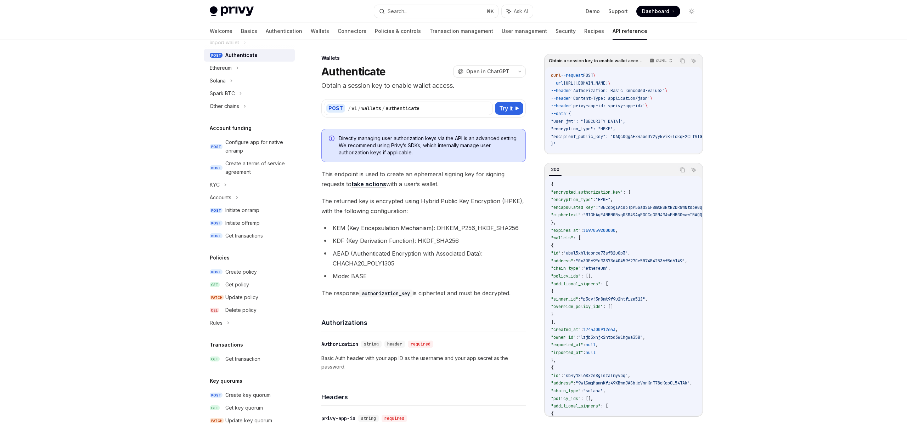
scroll to position [181, 0]
click at [262, 212] on link "POST Initiate onramp" at bounding box center [249, 207] width 91 height 13
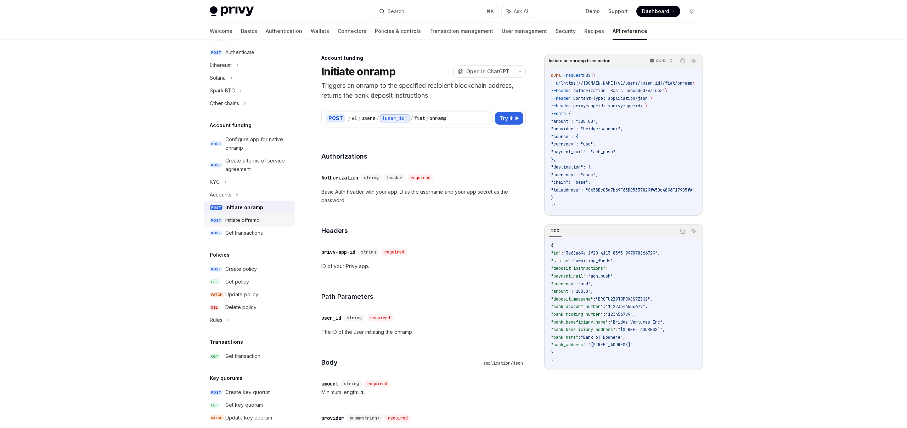
click at [263, 219] on div "Initiate offramp" at bounding box center [257, 220] width 65 height 8
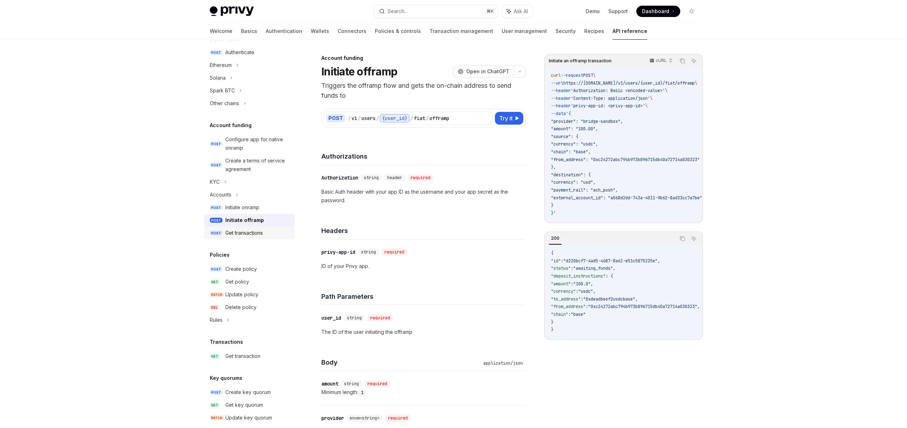
click at [258, 228] on link "POST Get transactions" at bounding box center [249, 233] width 91 height 13
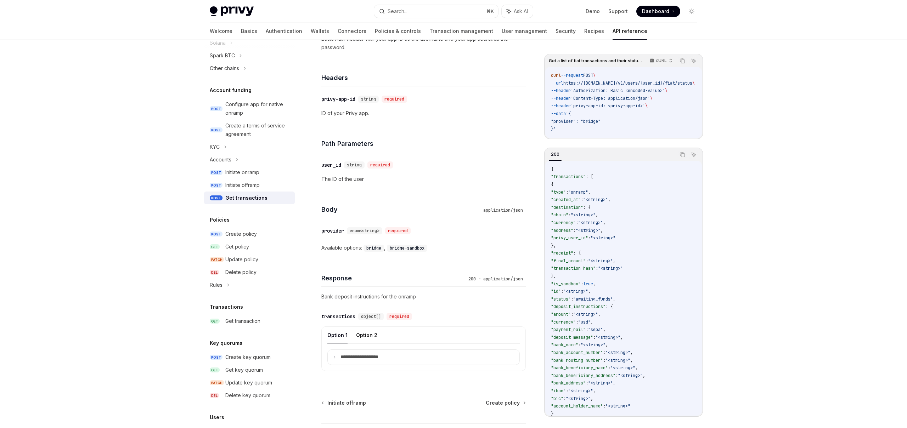
scroll to position [153, 0]
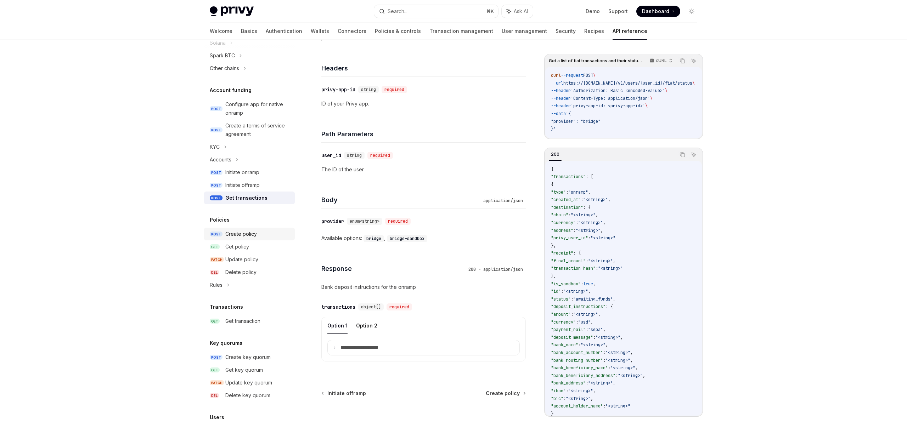
click at [261, 235] on div "Create policy" at bounding box center [257, 234] width 65 height 8
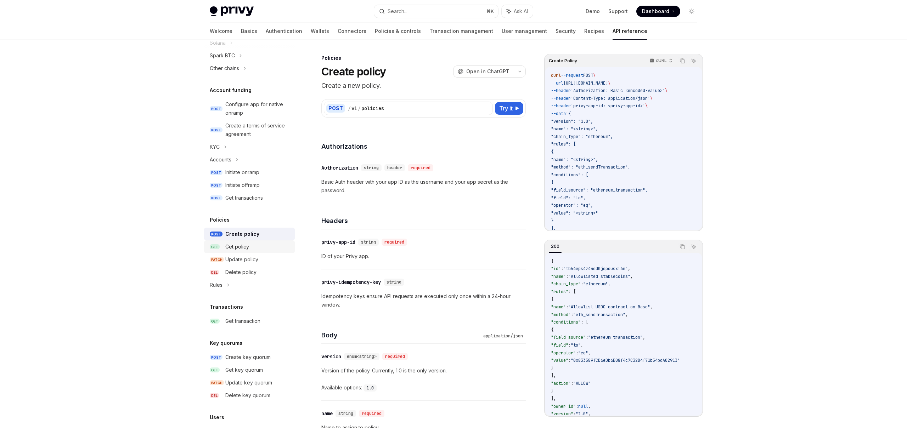
click at [254, 248] on div "Get policy" at bounding box center [257, 247] width 65 height 8
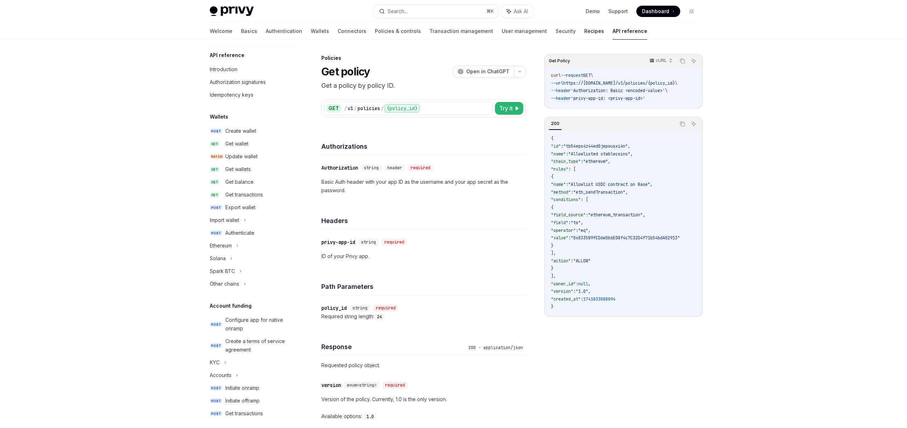
click at [584, 36] on link "Recipes" at bounding box center [594, 31] width 20 height 17
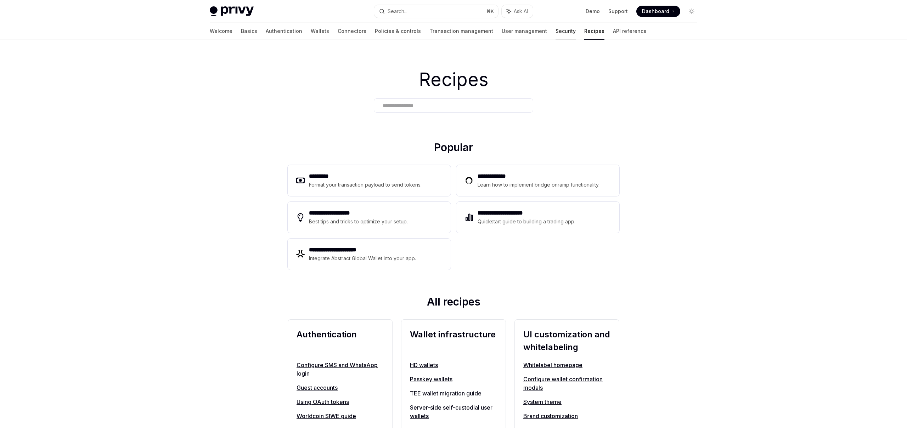
click at [555, 30] on link "Security" at bounding box center [565, 31] width 20 height 17
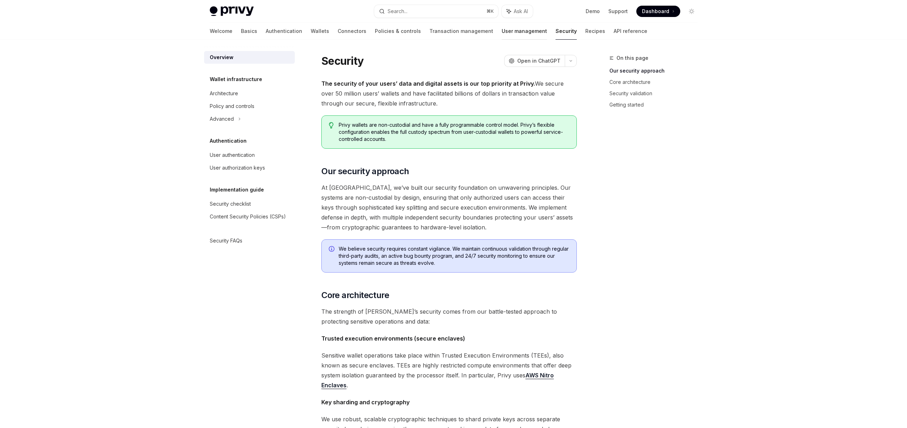
click at [501, 31] on link "User management" at bounding box center [523, 31] width 45 height 17
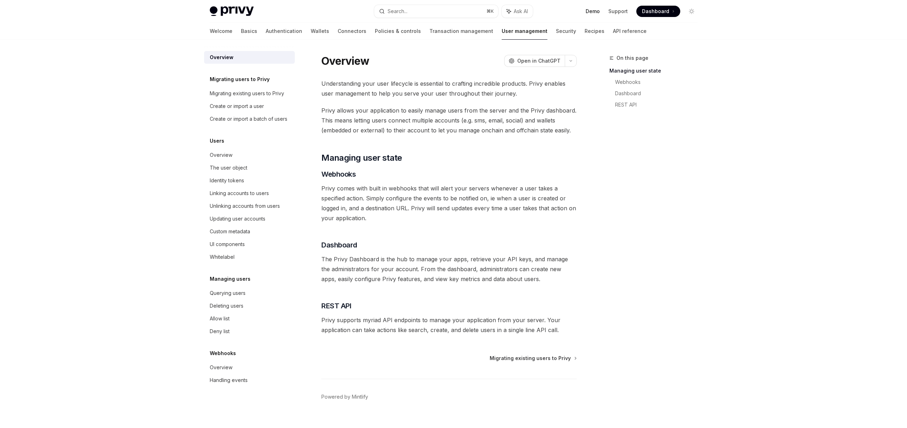
click at [593, 11] on link "Demo" at bounding box center [592, 11] width 14 height 7
click at [234, 172] on link "The user object" at bounding box center [249, 167] width 91 height 13
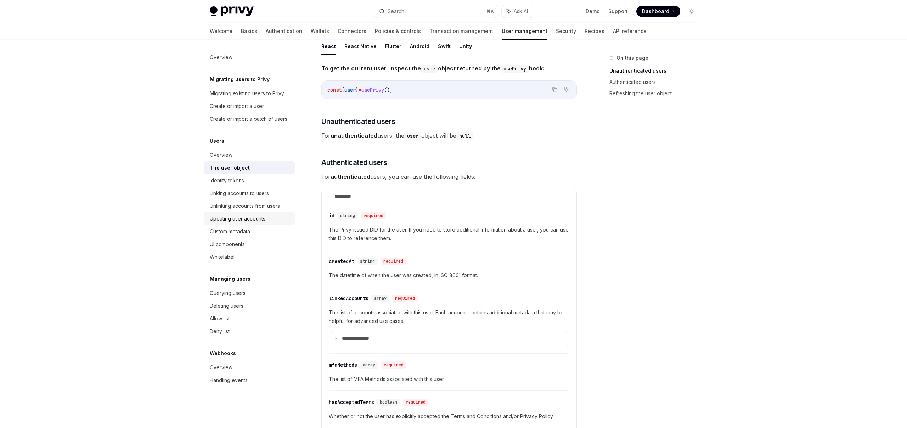
scroll to position [69, 0]
click at [237, 183] on div "Identity tokens" at bounding box center [227, 180] width 34 height 8
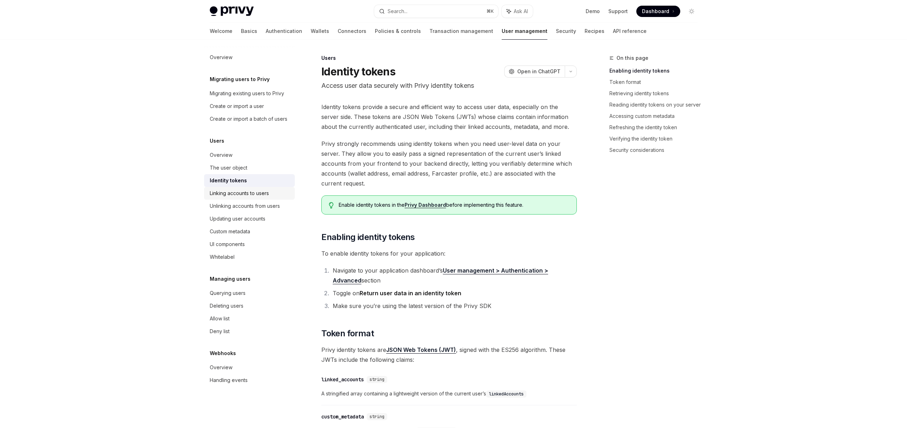
click at [240, 192] on div "Linking accounts to users" at bounding box center [239, 193] width 59 height 8
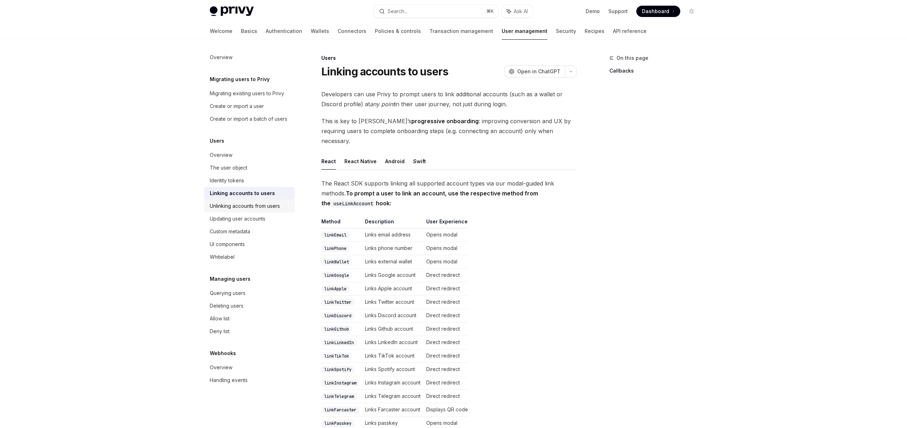
click at [239, 205] on div "Unlinking accounts from users" at bounding box center [245, 206] width 70 height 8
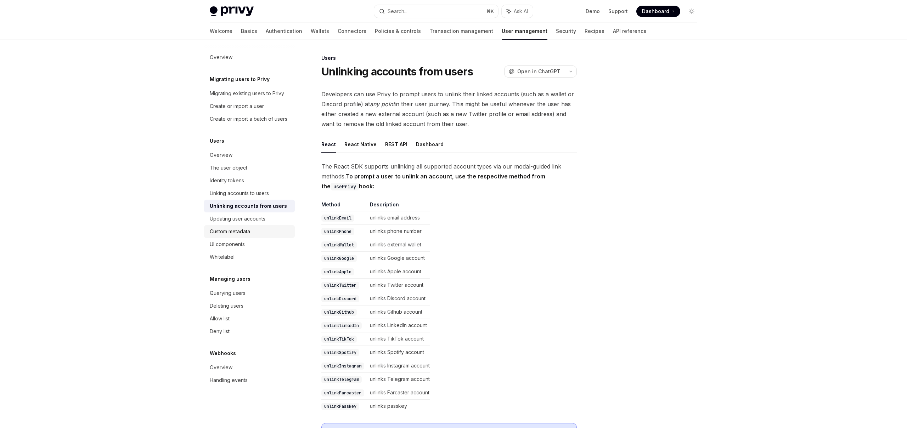
click at [240, 226] on link "Custom metadata" at bounding box center [249, 231] width 91 height 13
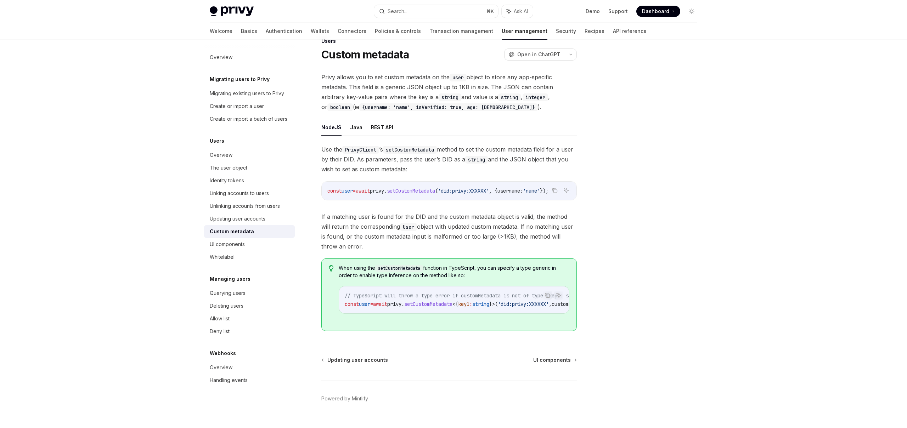
scroll to position [22, 0]
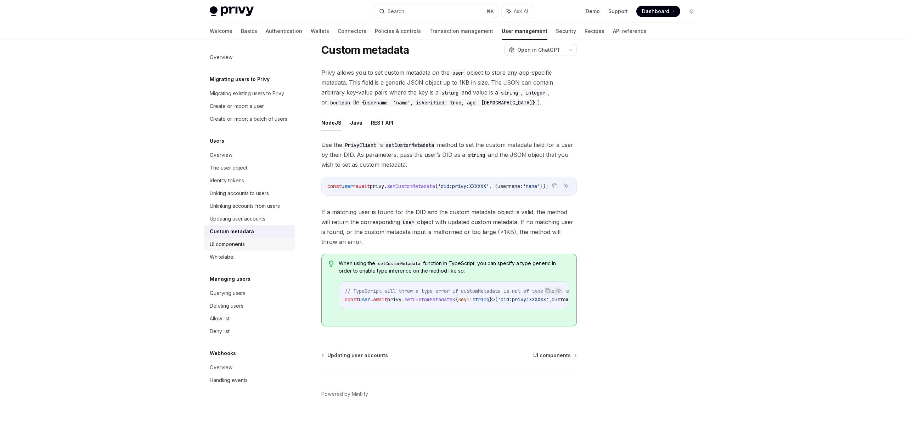
click at [249, 244] on div "UI components" at bounding box center [250, 244] width 81 height 8
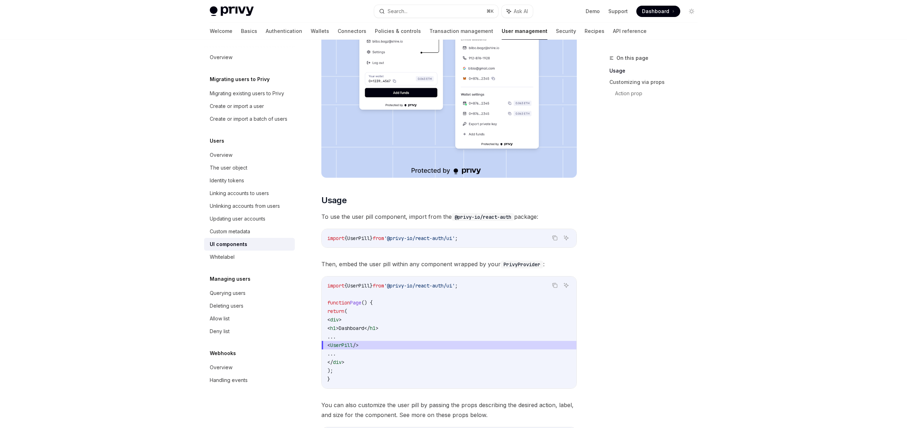
scroll to position [162, 0]
click at [365, 235] on span "UserPill" at bounding box center [358, 236] width 23 height 6
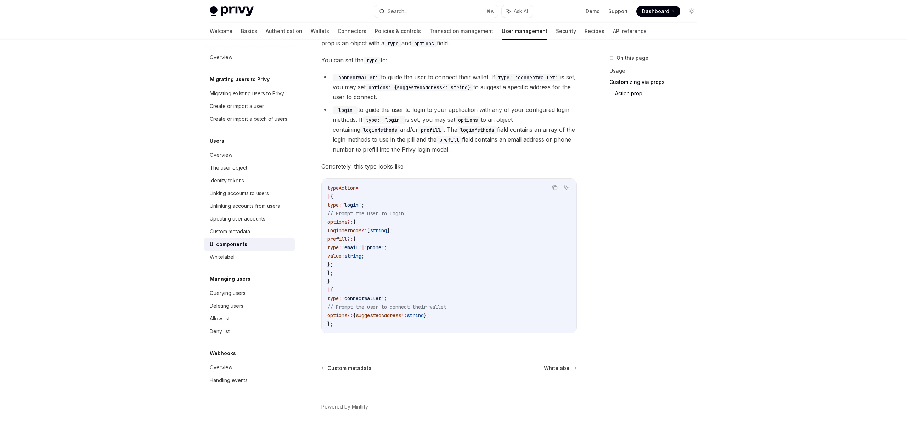
scroll to position [1125, 0]
click at [224, 261] on div "Whitelabel" at bounding box center [222, 257] width 25 height 8
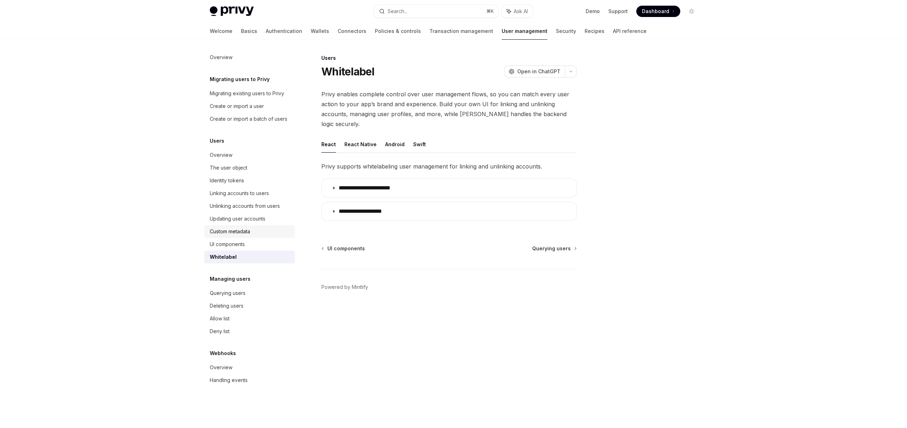
click at [231, 237] on link "Custom metadata" at bounding box center [249, 231] width 91 height 13
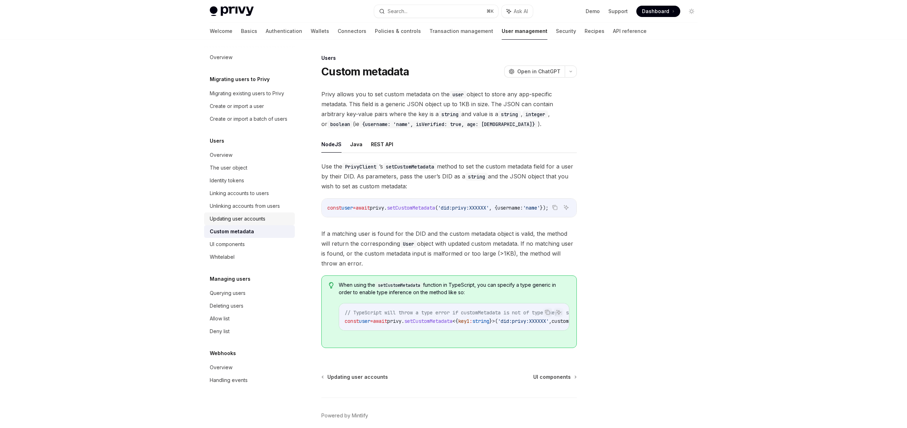
click at [231, 220] on div "Updating user accounts" at bounding box center [238, 219] width 56 height 8
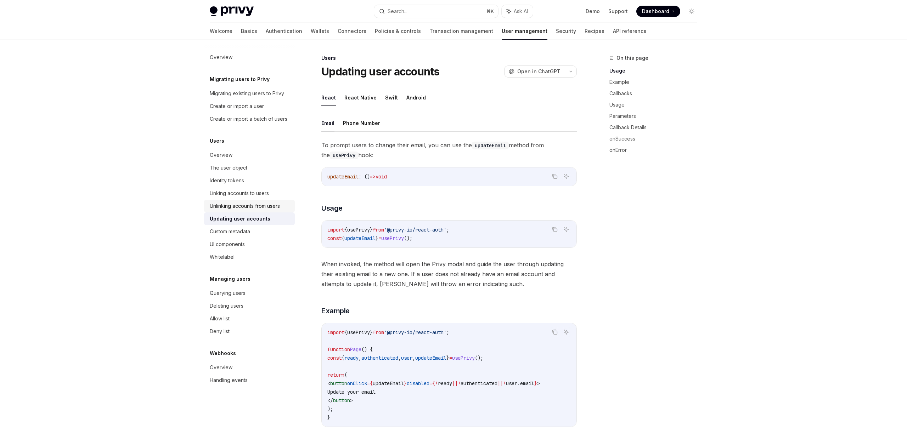
click at [231, 207] on div "Unlinking accounts from users" at bounding box center [245, 206] width 70 height 8
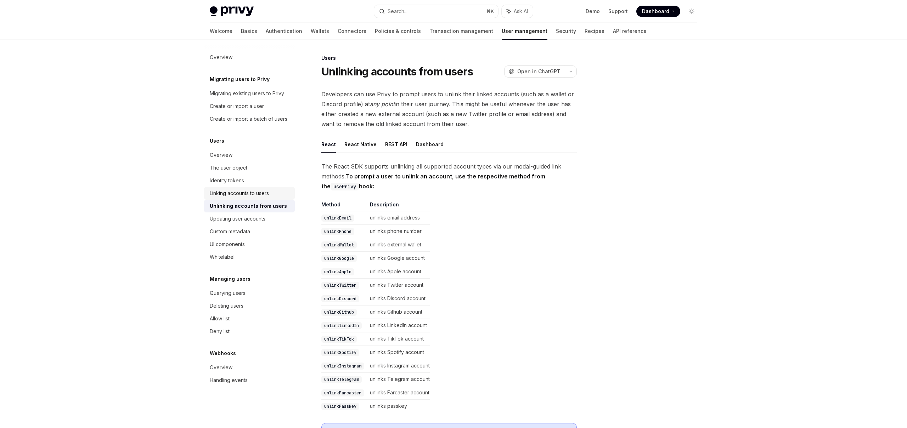
click at [229, 188] on link "Linking accounts to users" at bounding box center [249, 193] width 91 height 13
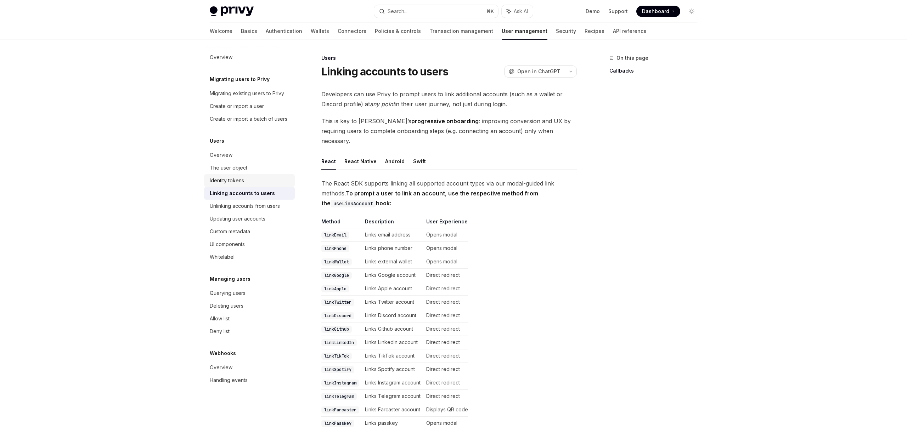
click at [230, 178] on div "Identity tokens" at bounding box center [227, 180] width 34 height 8
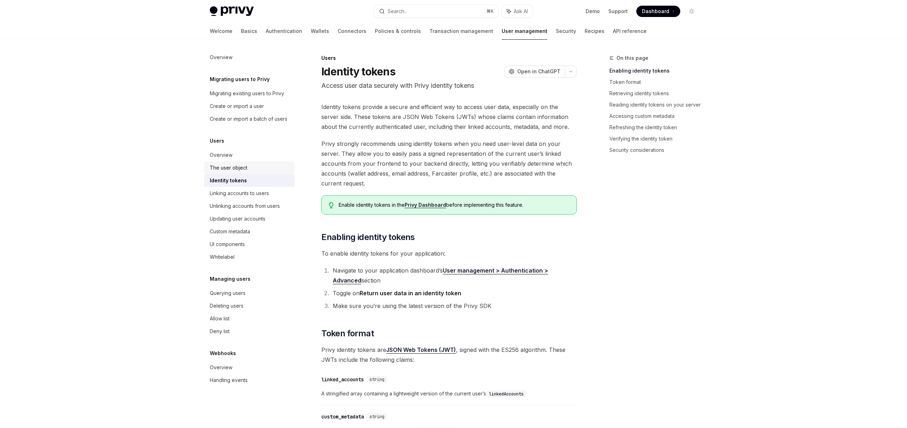
click at [231, 166] on div "The user object" at bounding box center [229, 168] width 38 height 8
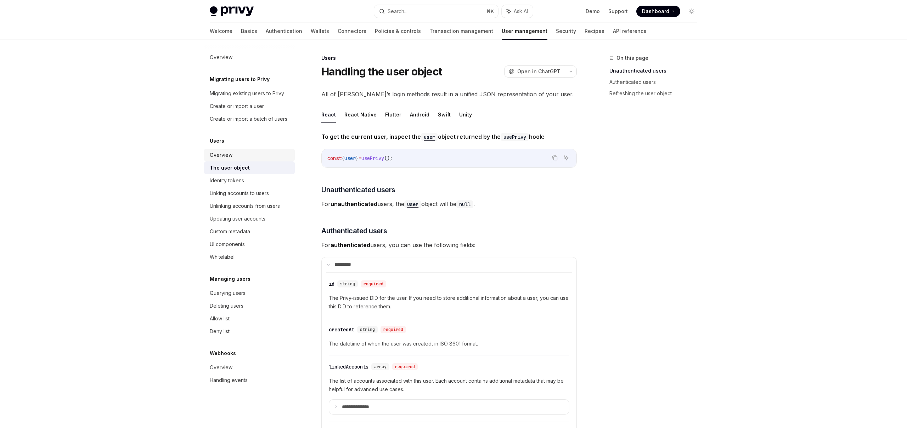
click at [227, 157] on div "Overview" at bounding box center [221, 155] width 23 height 8
type textarea "*"
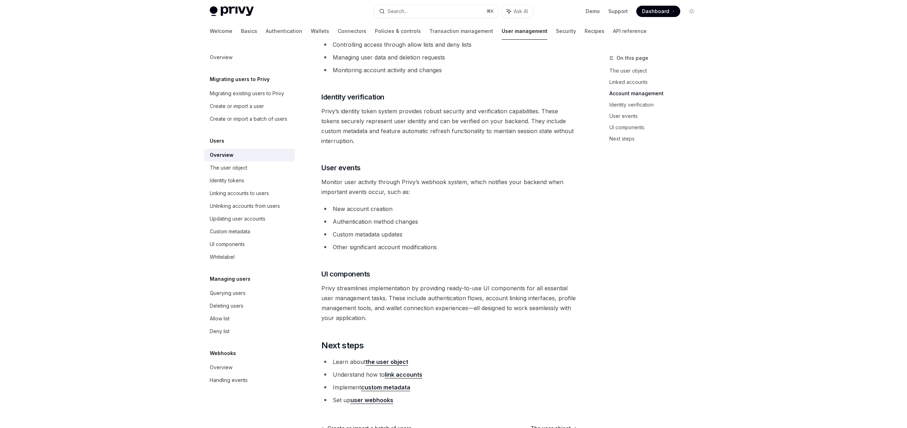
scroll to position [517, 0]
